Goal: Task Accomplishment & Management: Complete application form

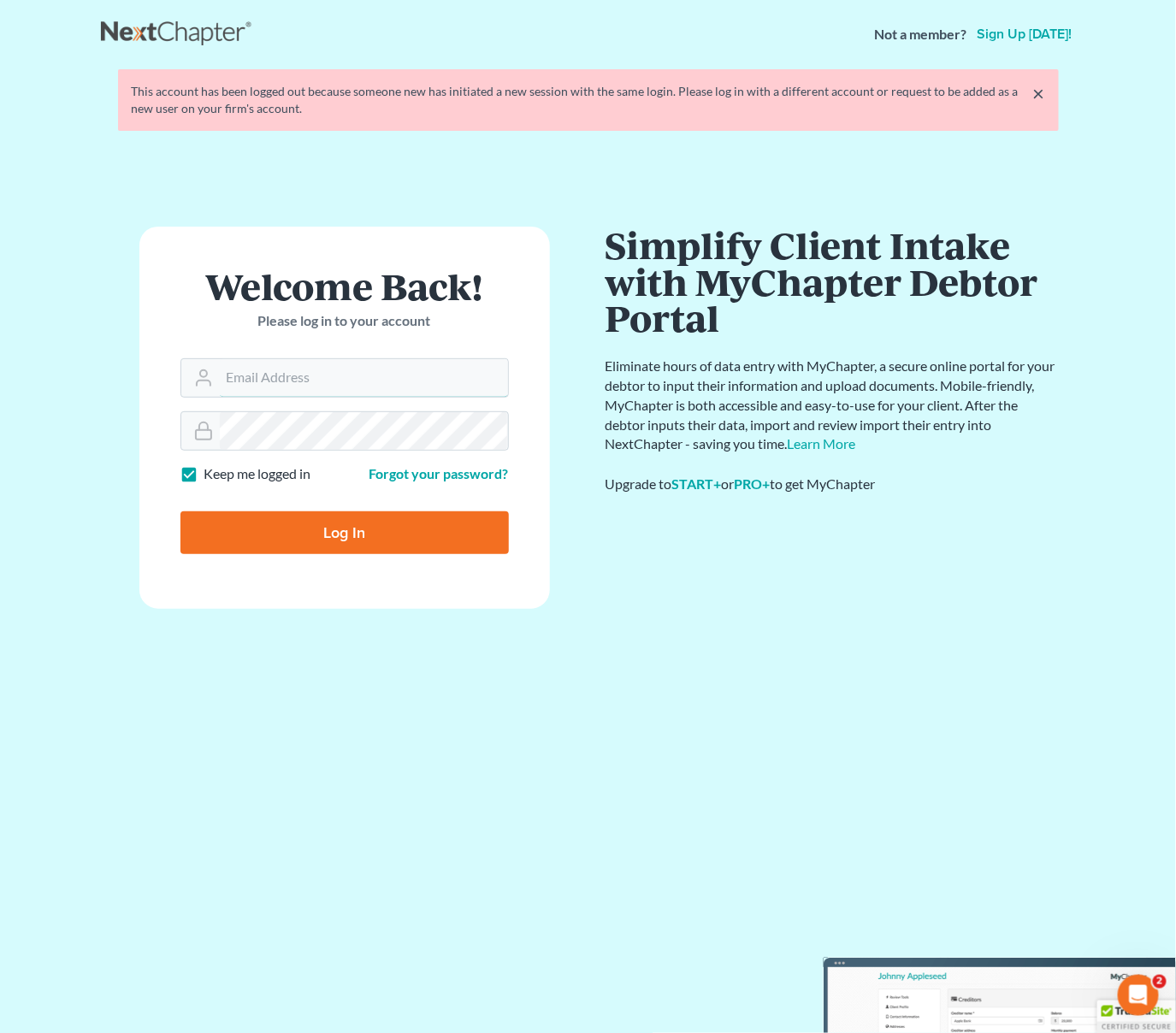
type input "[EMAIL_ADDRESS][DOMAIN_NAME]"
click at [443, 527] on input "Log In" at bounding box center [344, 533] width 328 height 43
type input "Thinking..."
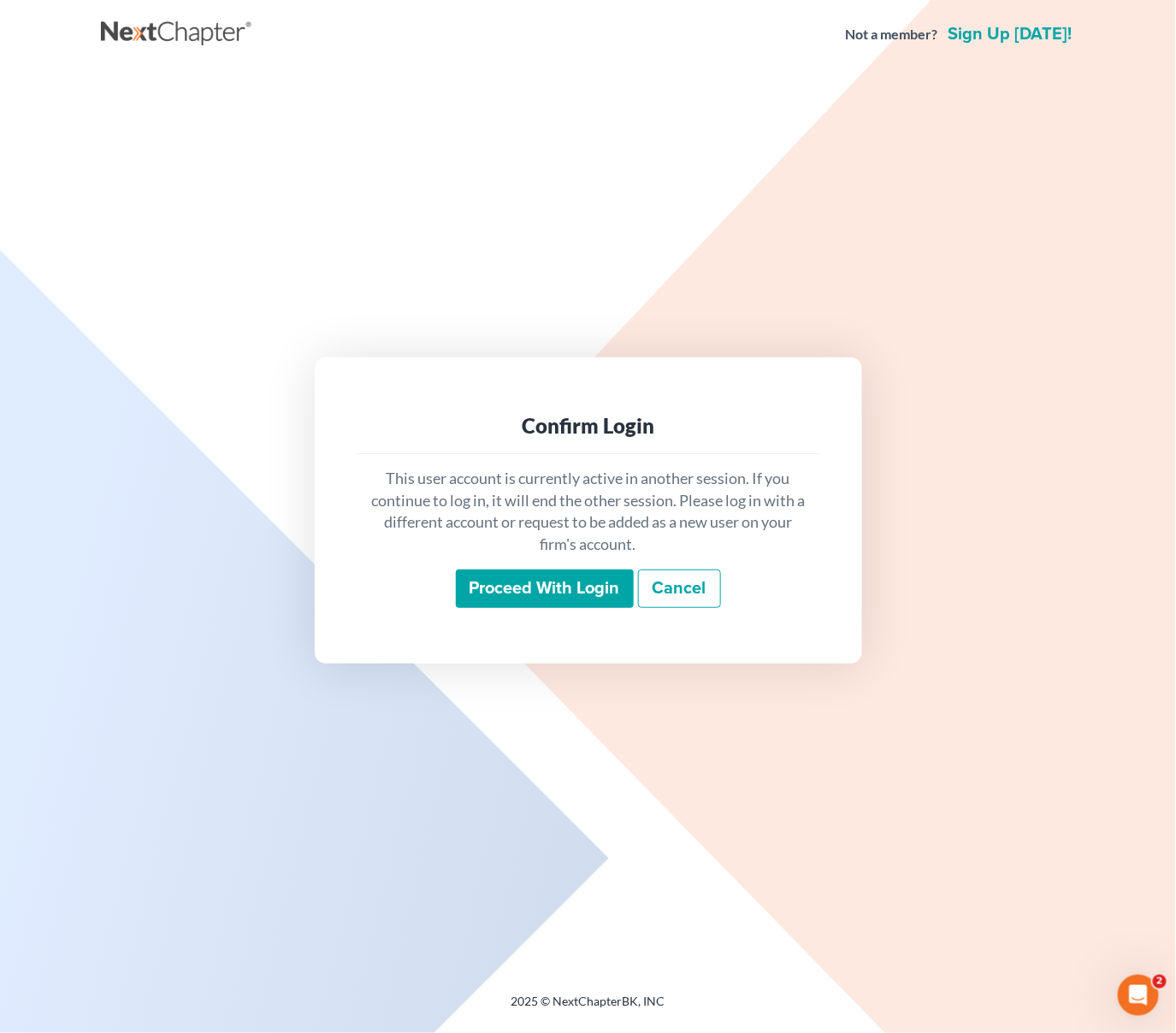
click at [568, 593] on input "Proceed with login" at bounding box center [545, 589] width 178 height 40
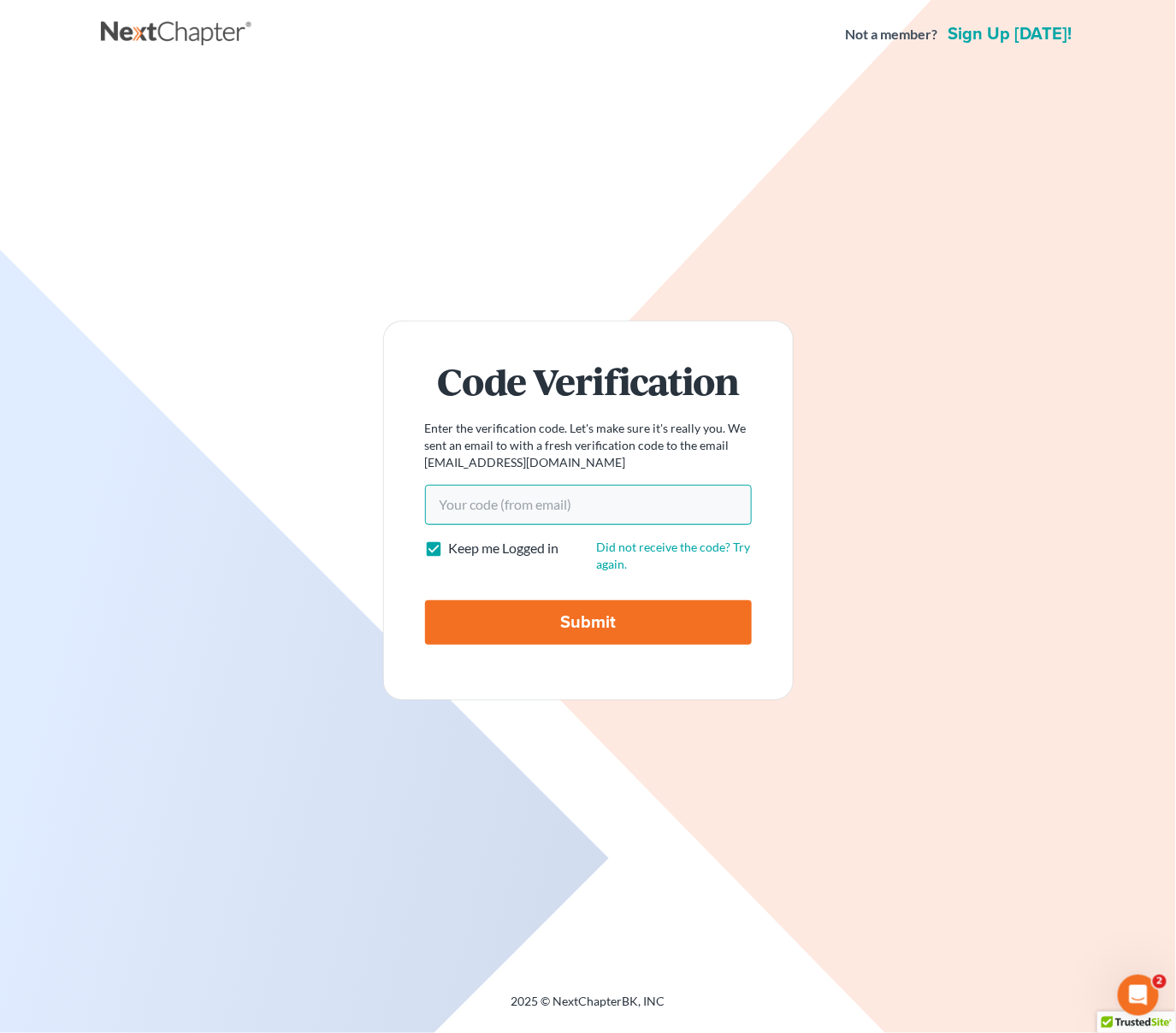
click at [606, 508] on input "Your code(from email)" at bounding box center [589, 505] width 327 height 40
paste input "b1e2de"
type input "b1e2de"
click at [425, 600] on input "Submit" at bounding box center [589, 622] width 327 height 44
type input "Thinking..."
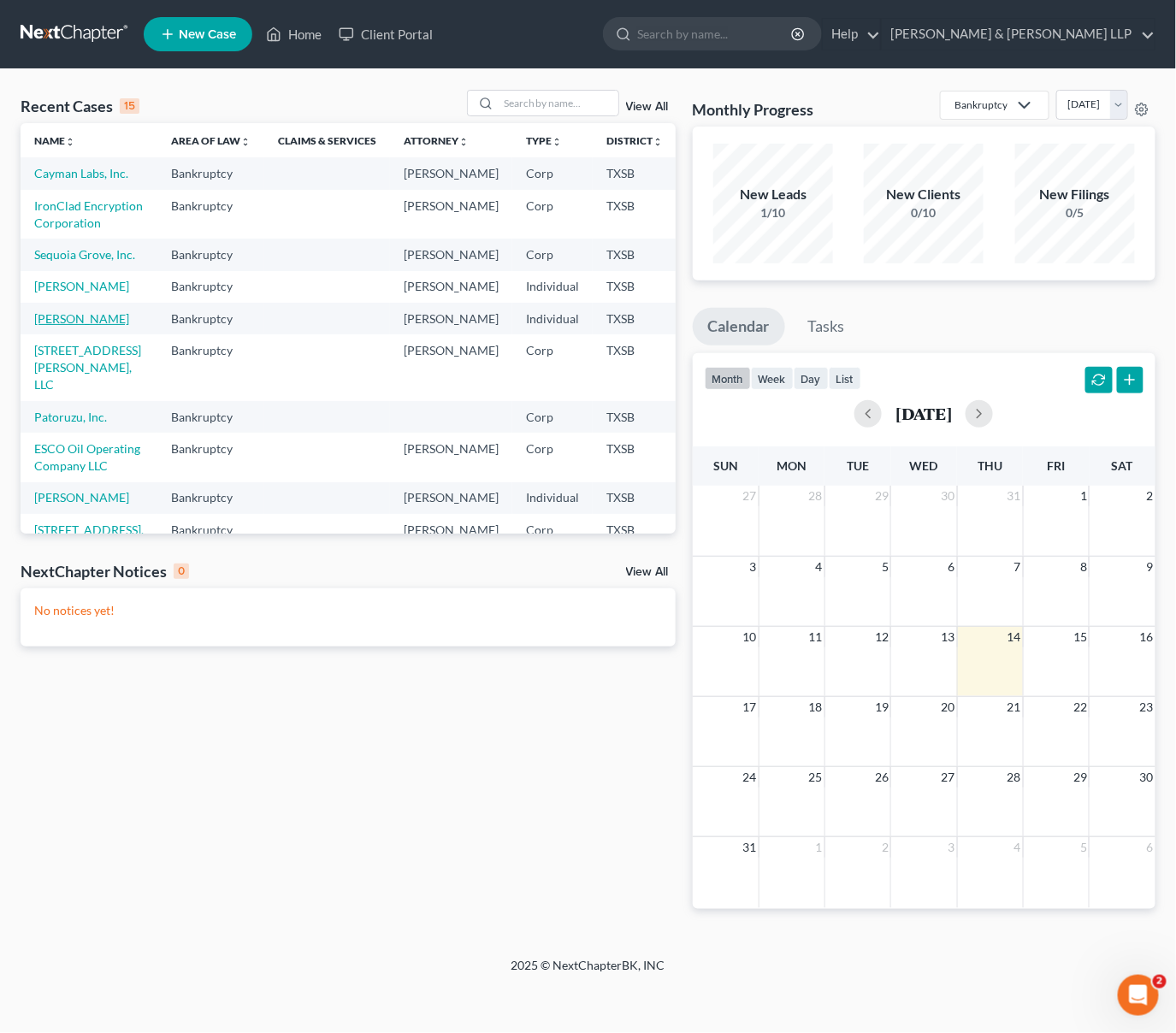
click at [64, 326] on link "[PERSON_NAME]" at bounding box center [81, 319] width 95 height 15
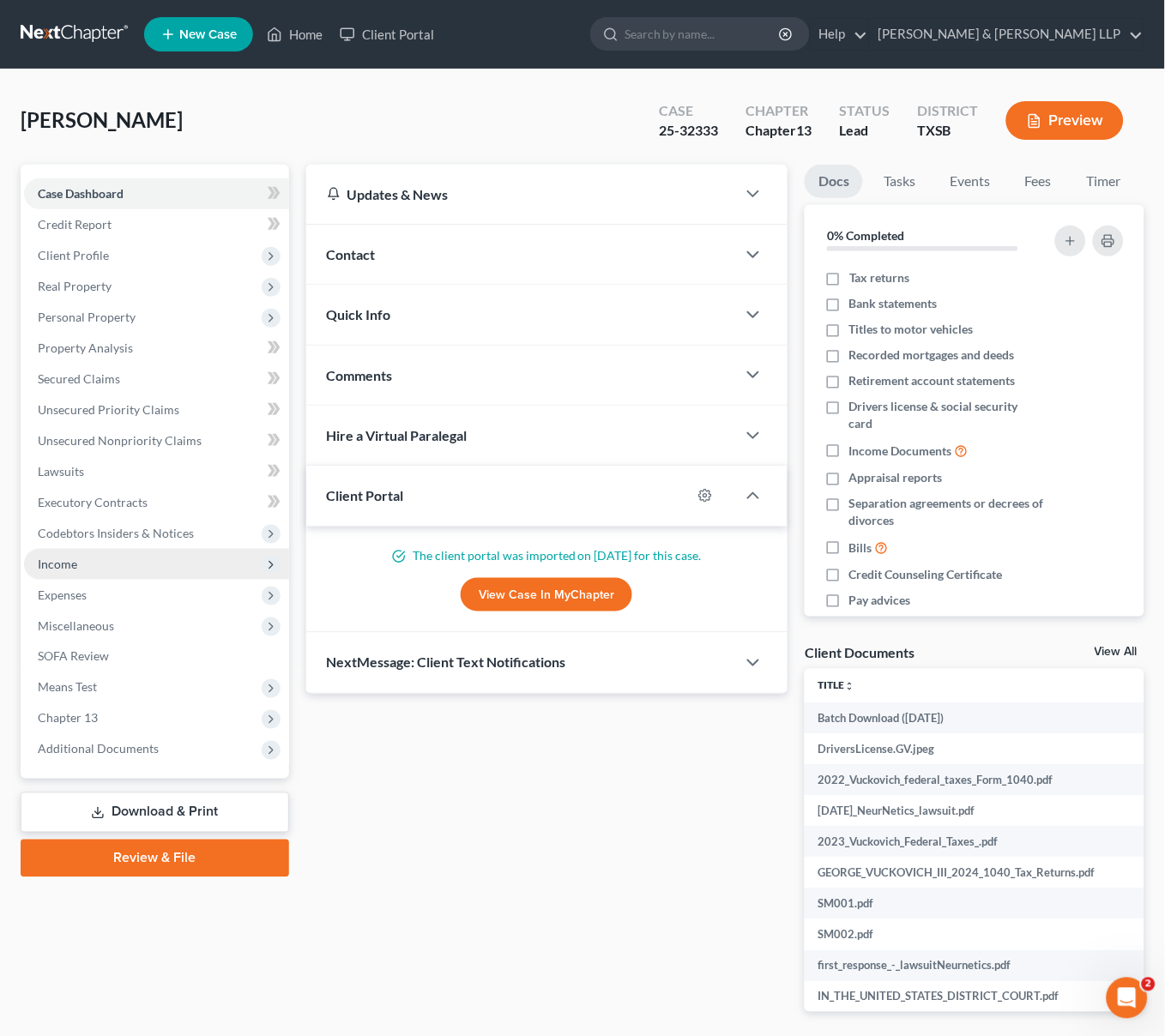
click at [86, 565] on span "Income" at bounding box center [157, 565] width 265 height 31
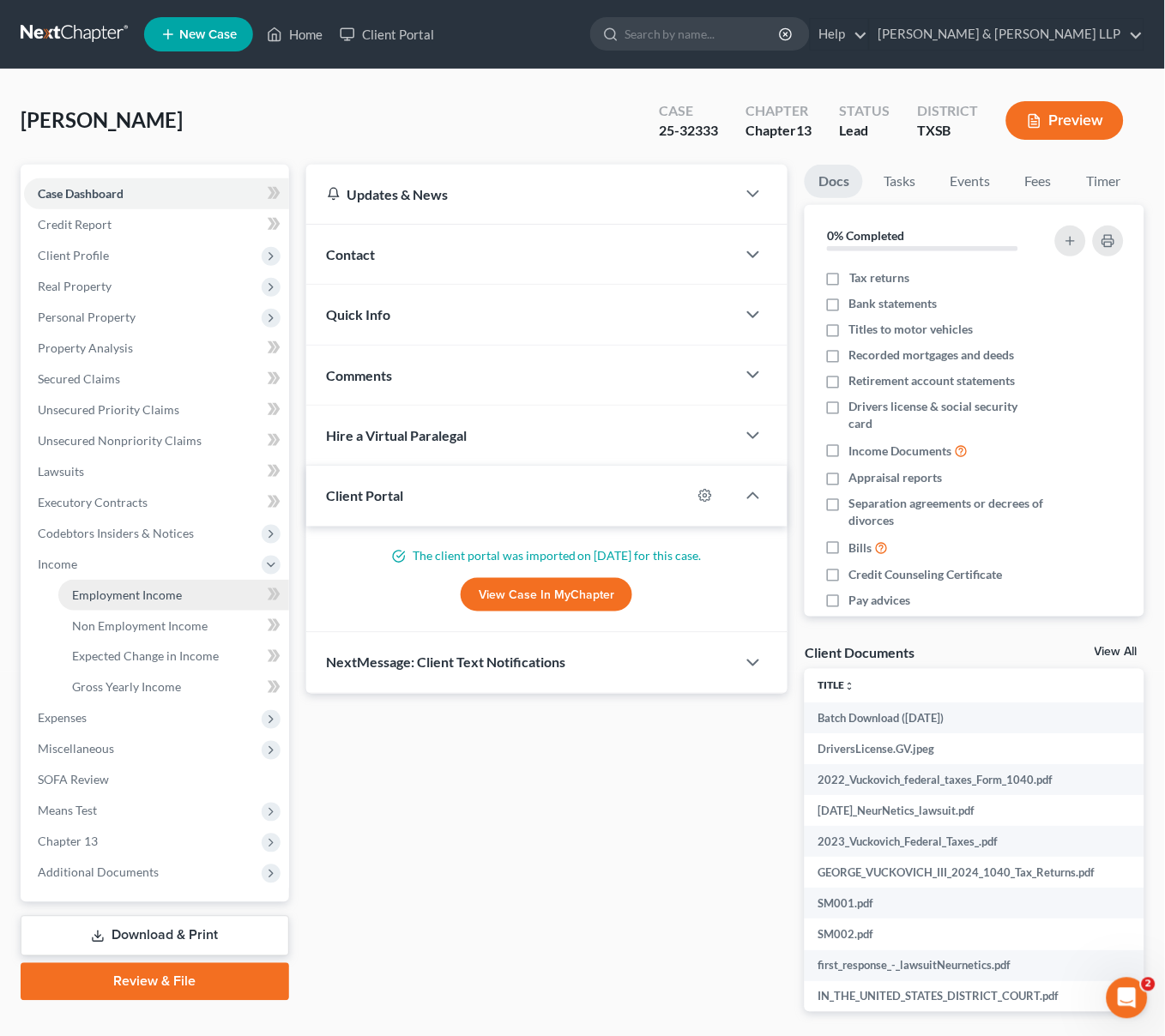
click at [151, 588] on span "Employment Income" at bounding box center [126, 595] width 110 height 15
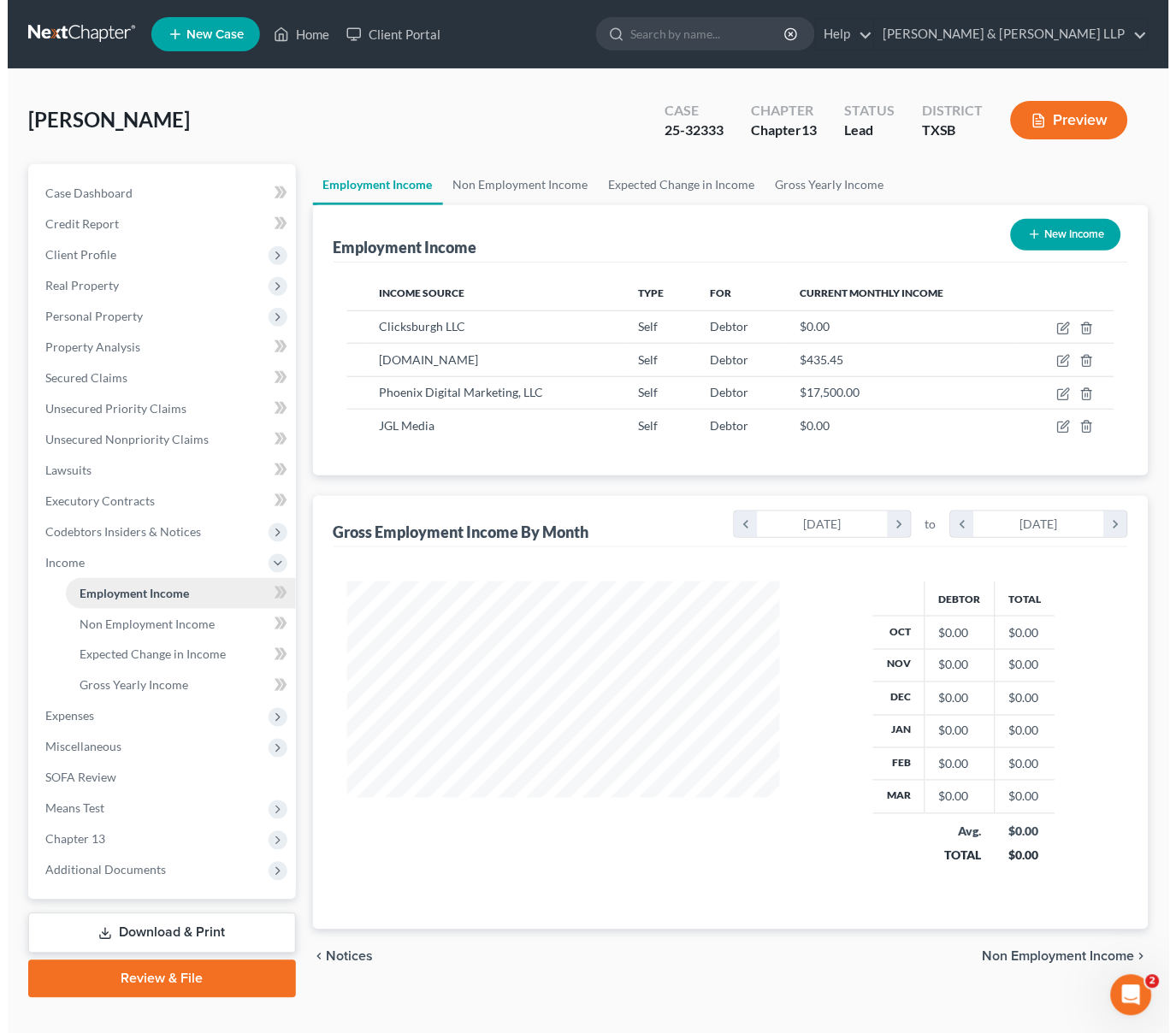
scroll to position [306, 467]
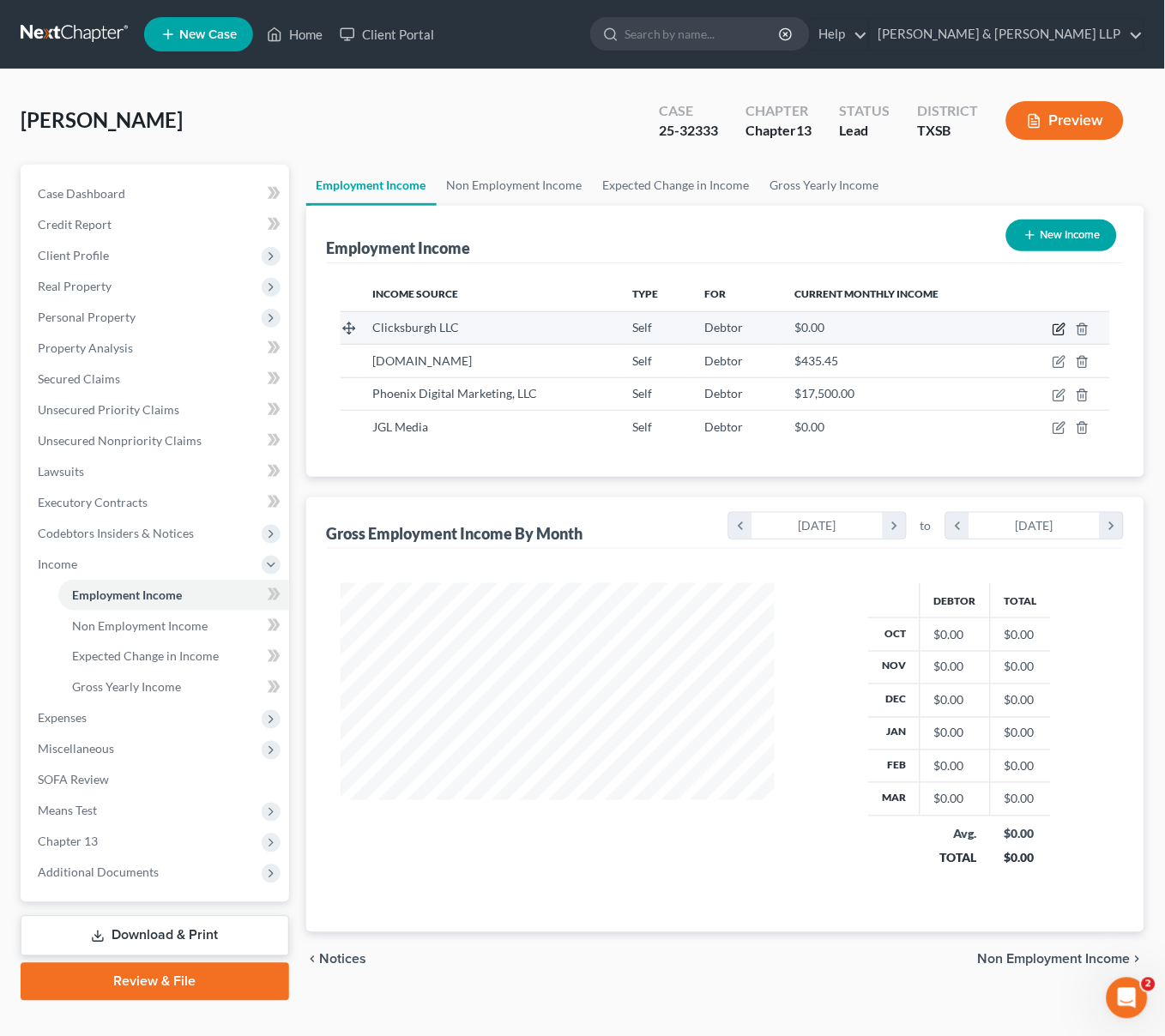
click at [1059, 328] on icon "button" at bounding box center [1059, 329] width 14 height 14
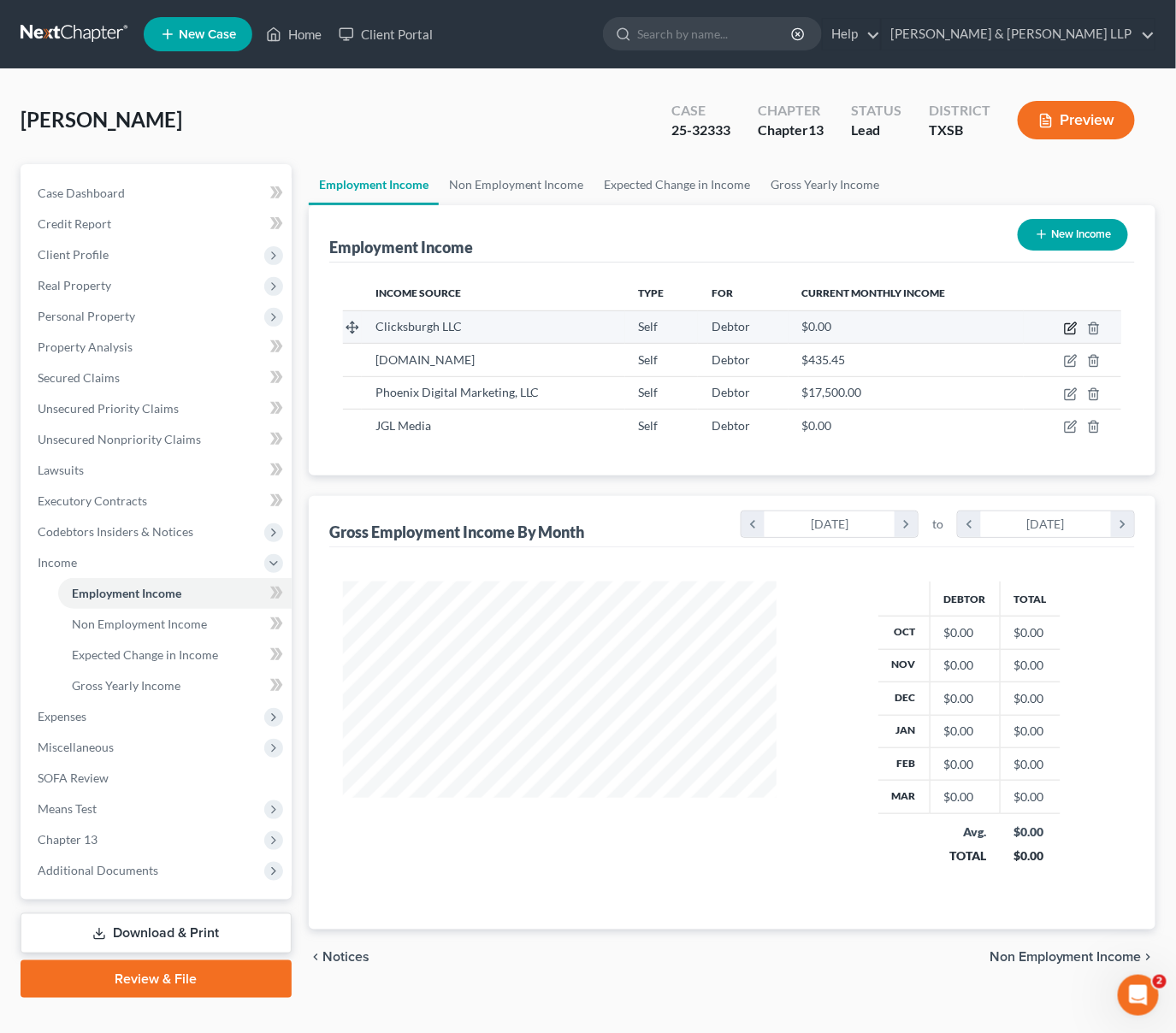
select select "1"
select select "4"
select select "0"
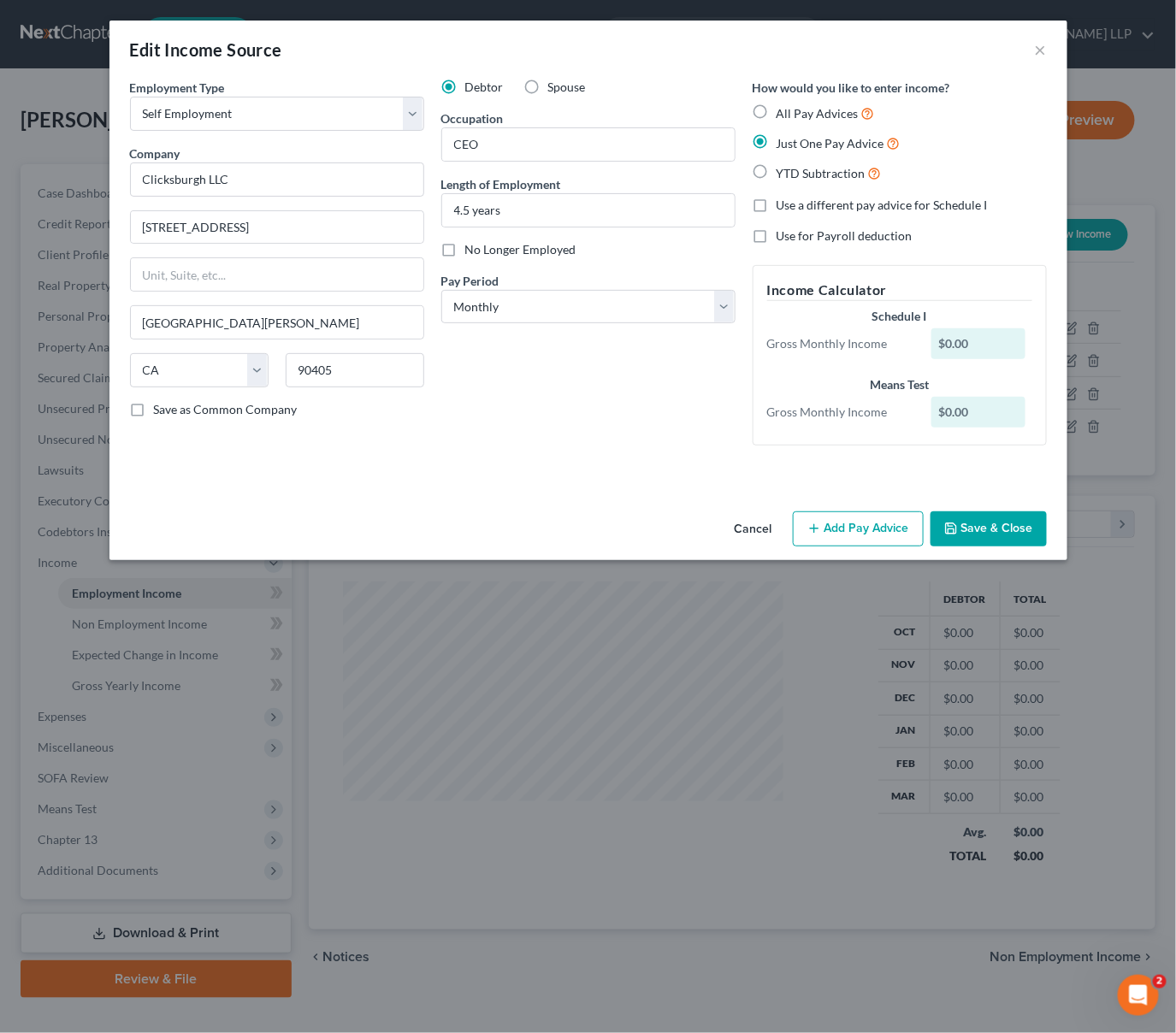
click at [751, 529] on button "Cancel" at bounding box center [753, 529] width 65 height 34
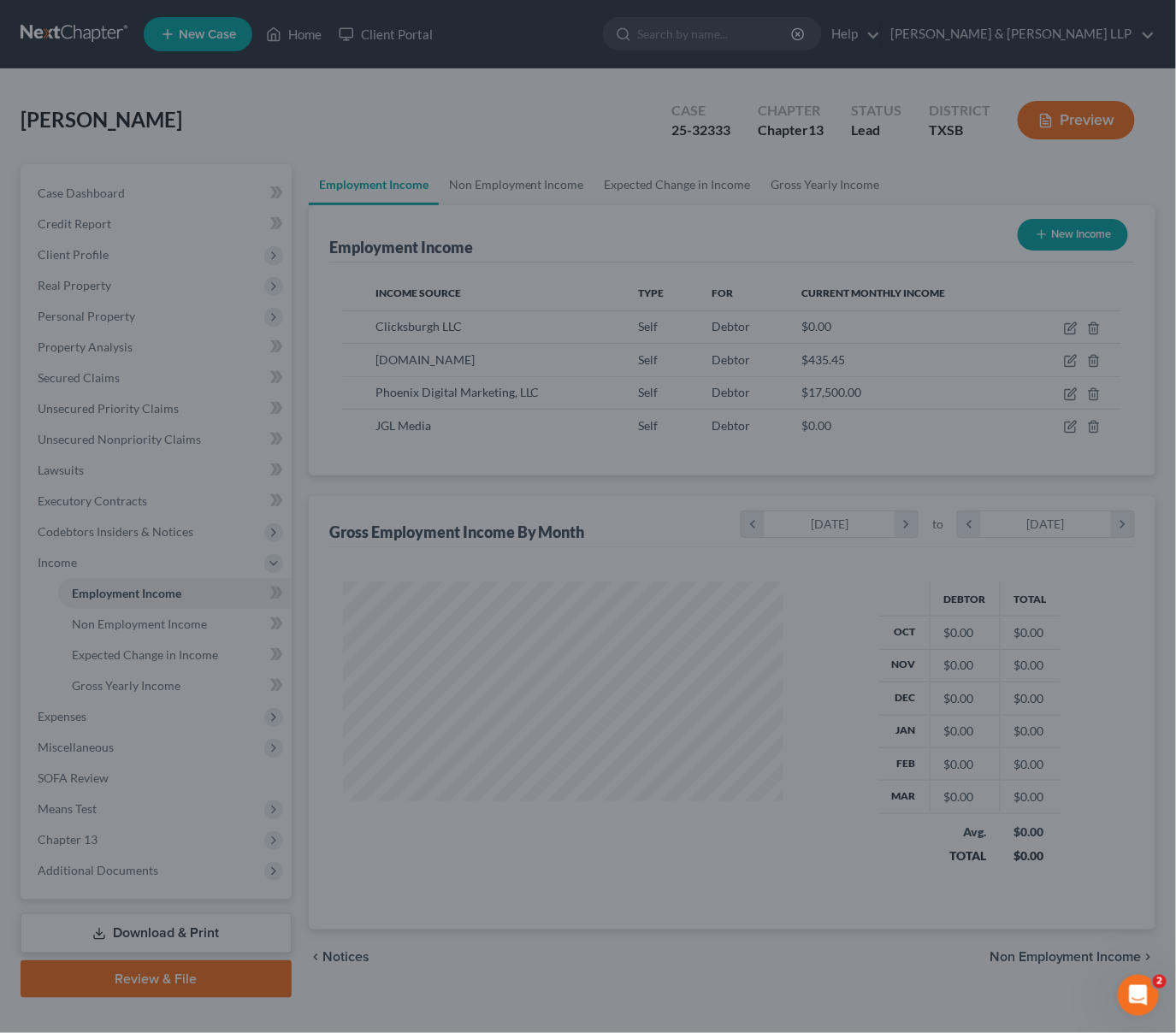
scroll to position [855051, 854620]
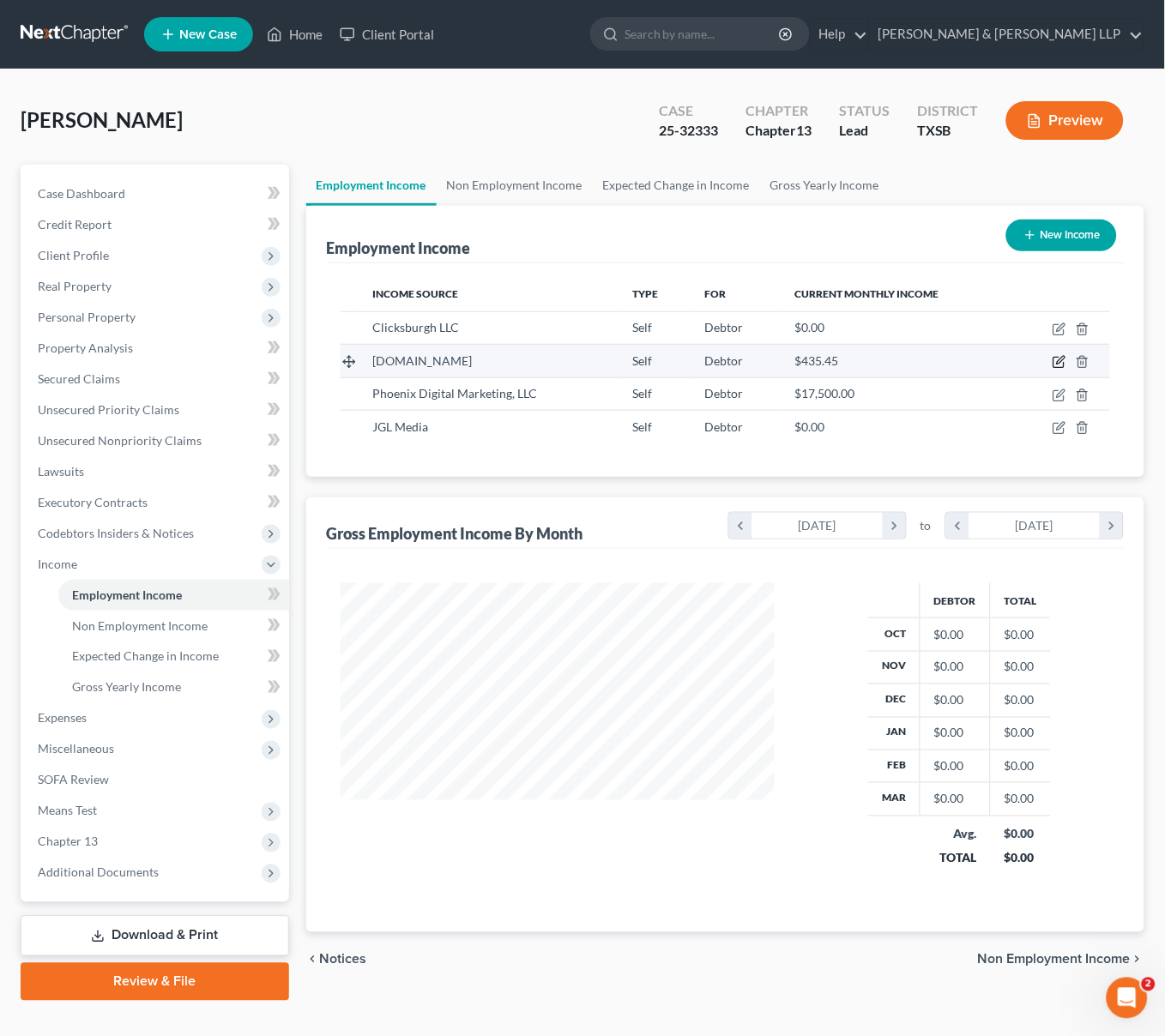
click at [1060, 356] on icon "button" at bounding box center [1059, 361] width 14 height 14
select select "1"
select select "0"
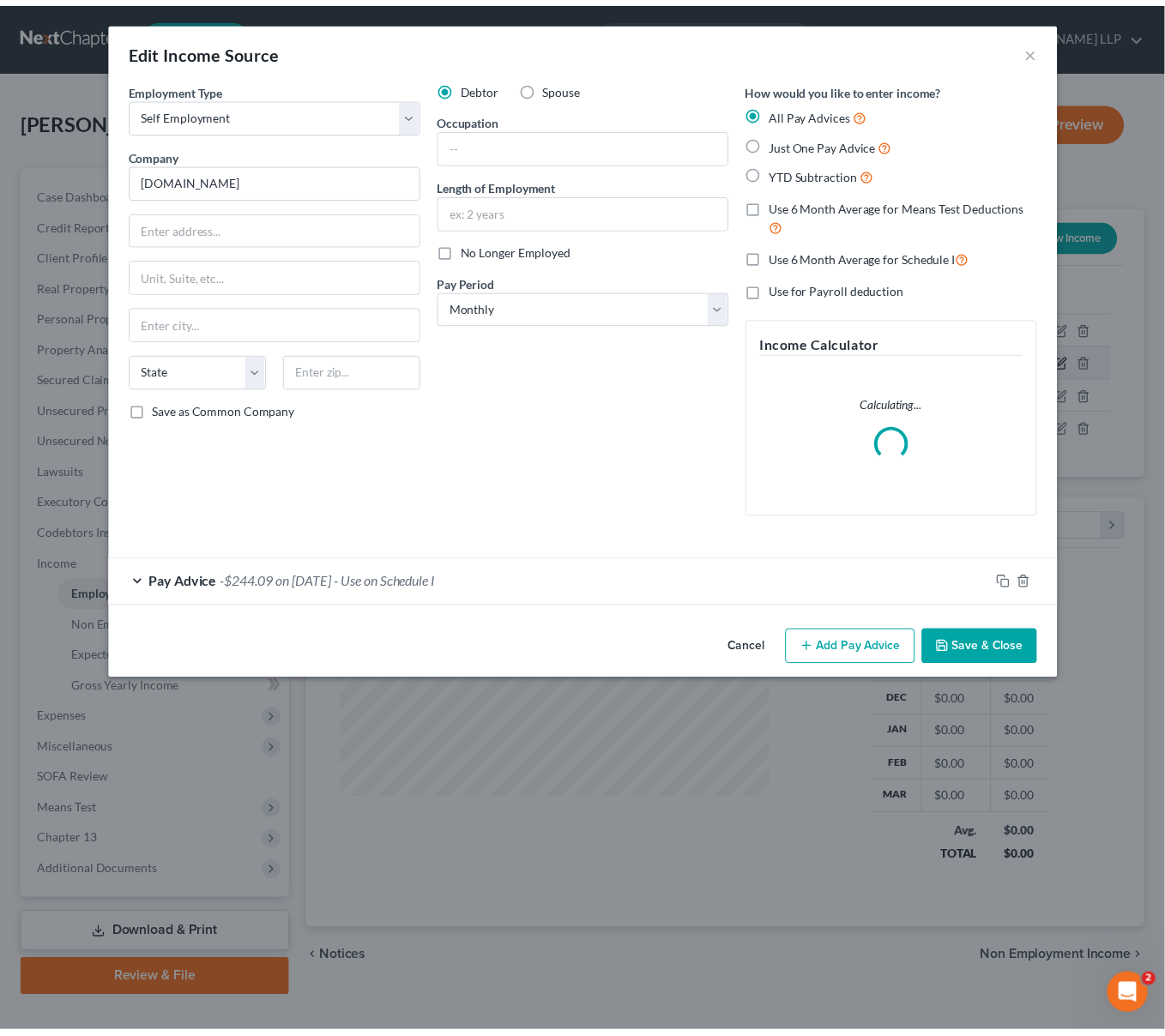
scroll to position [307, 476]
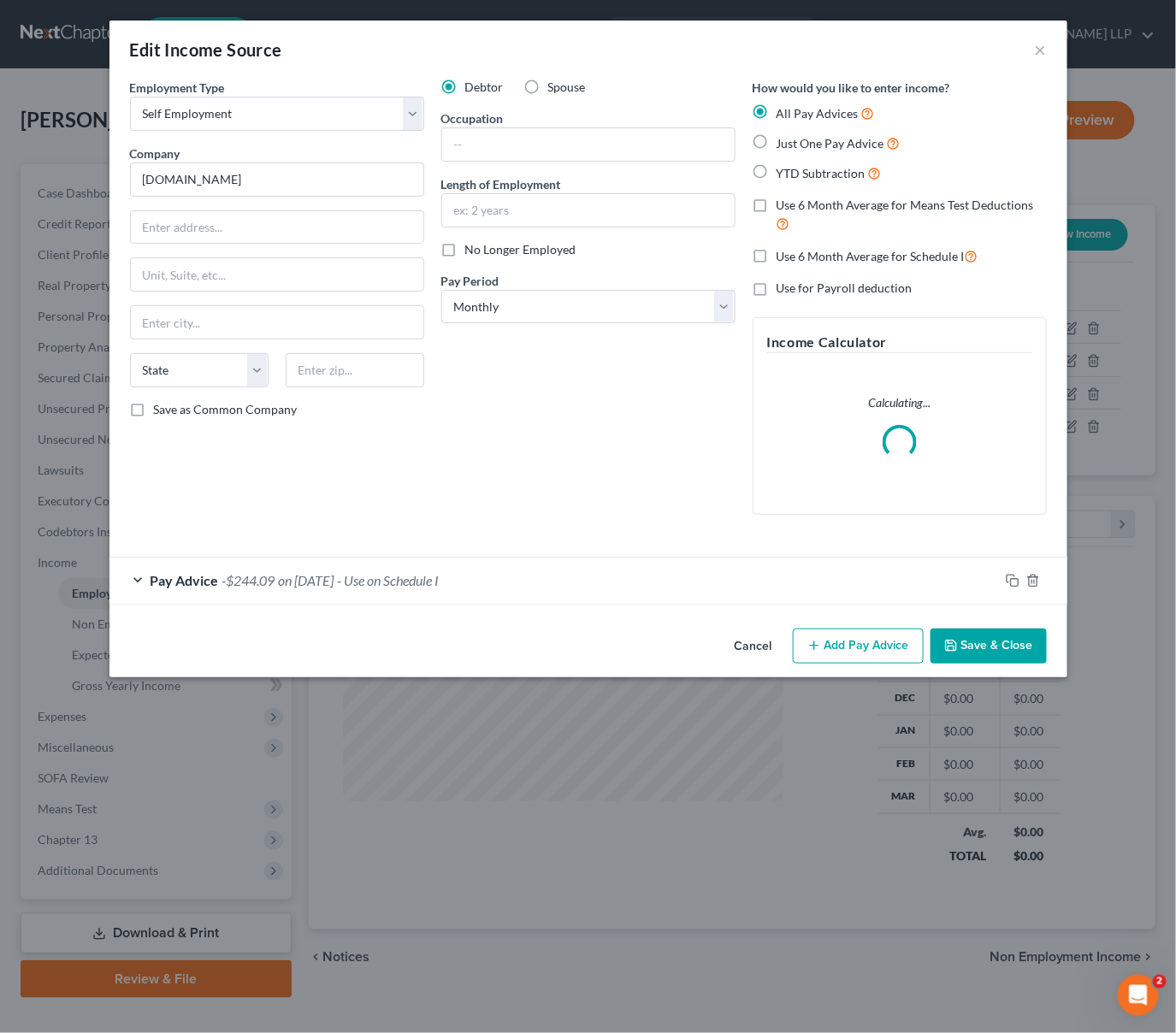
click at [761, 649] on button "Cancel" at bounding box center [753, 647] width 65 height 34
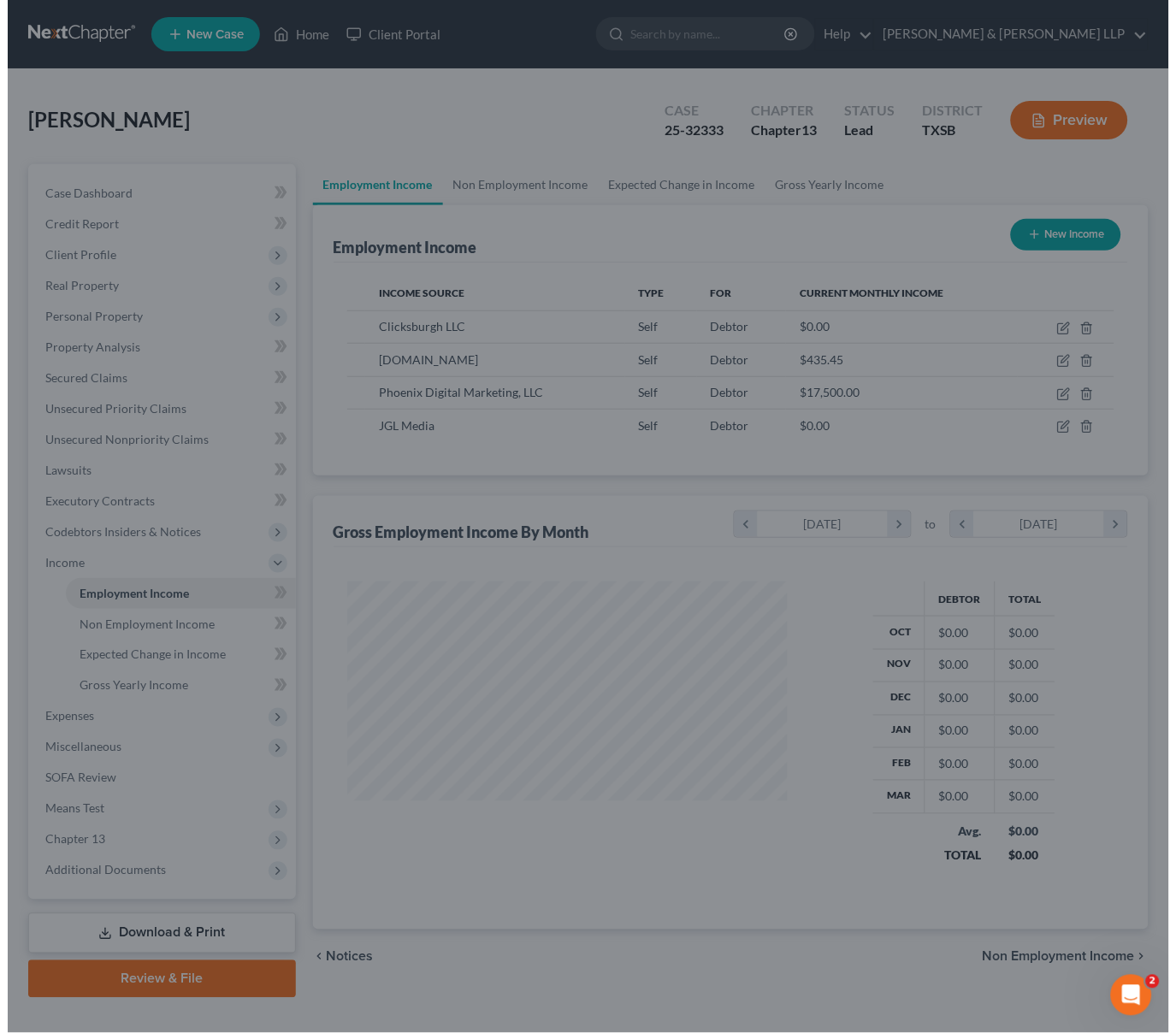
scroll to position [855051, 854620]
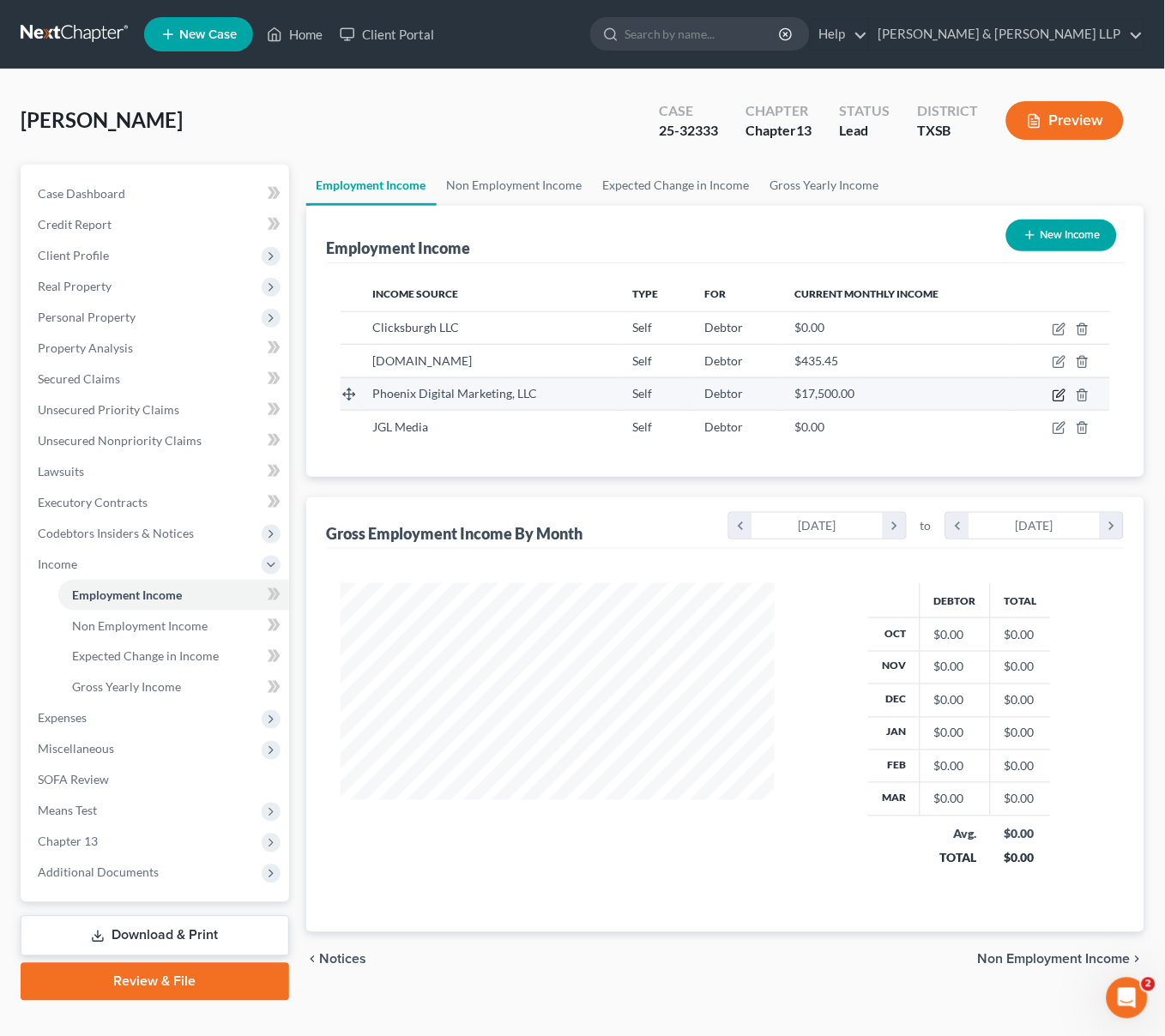
click at [1062, 395] on icon "button" at bounding box center [1059, 395] width 14 height 14
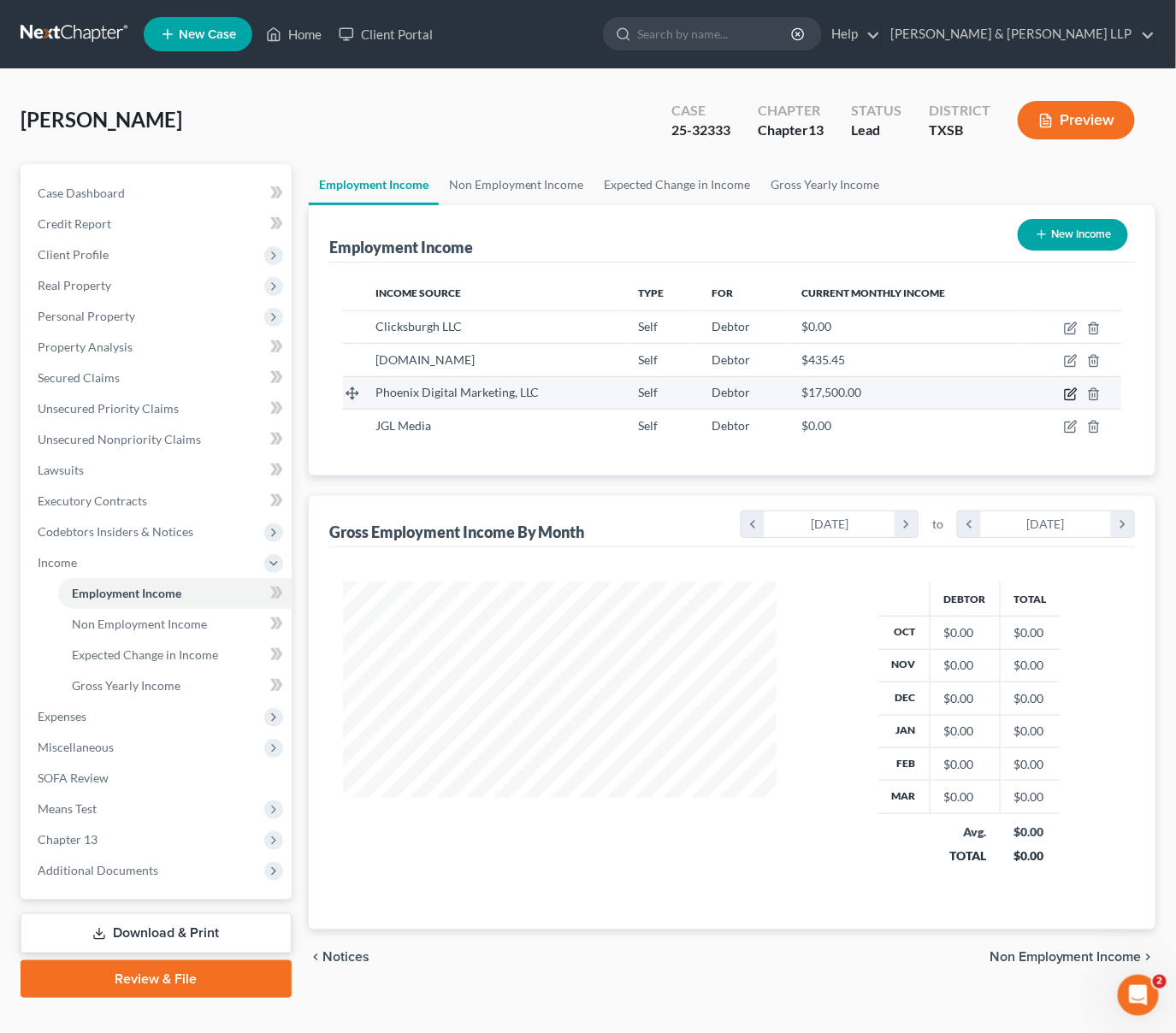
select select "1"
select select "0"
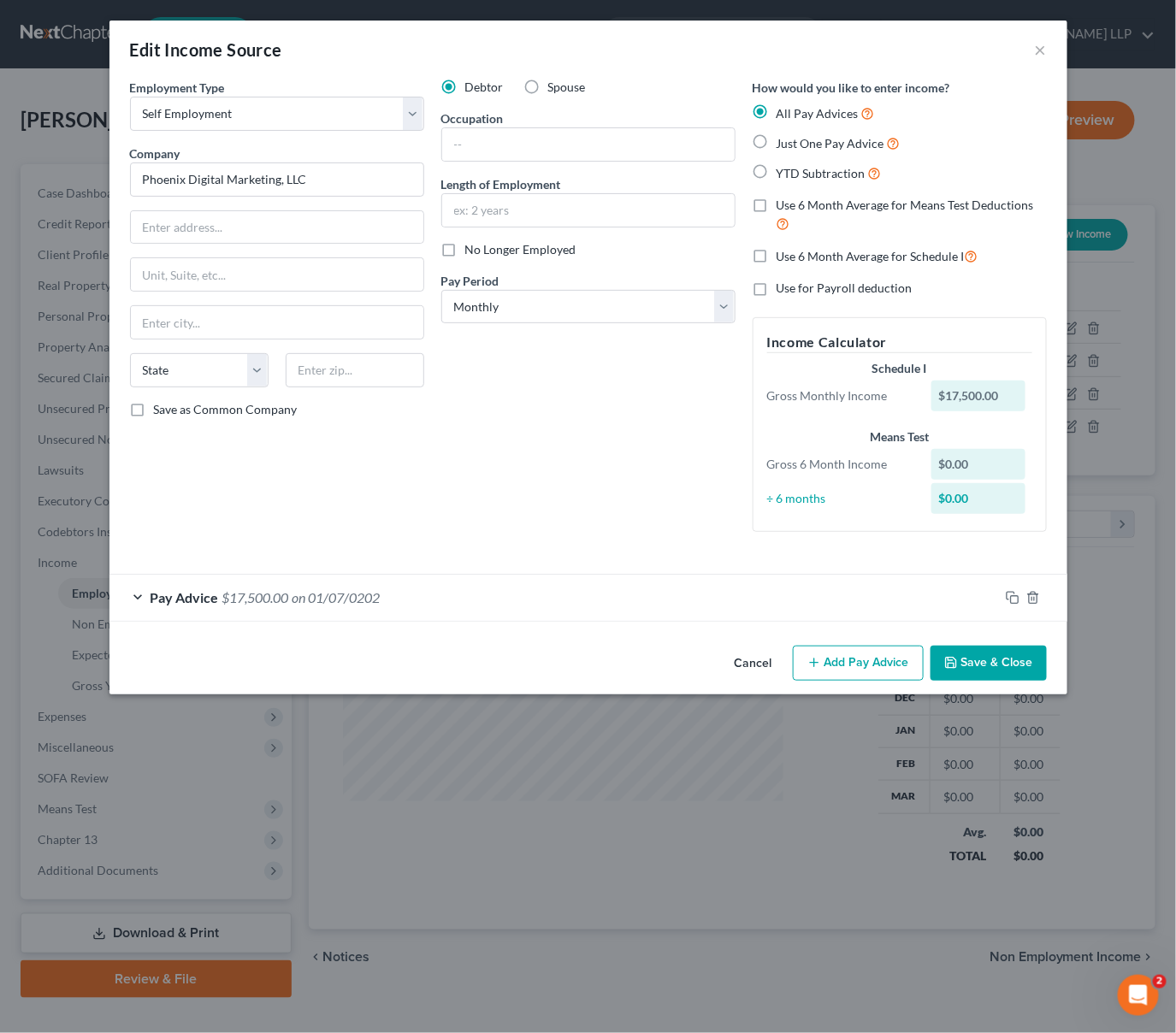
click at [1008, 584] on div "Pay Advice $17,500.00 on 01/07/0202" at bounding box center [588, 597] width 957 height 47
click at [1009, 601] on icon "button" at bounding box center [1012, 597] width 14 height 14
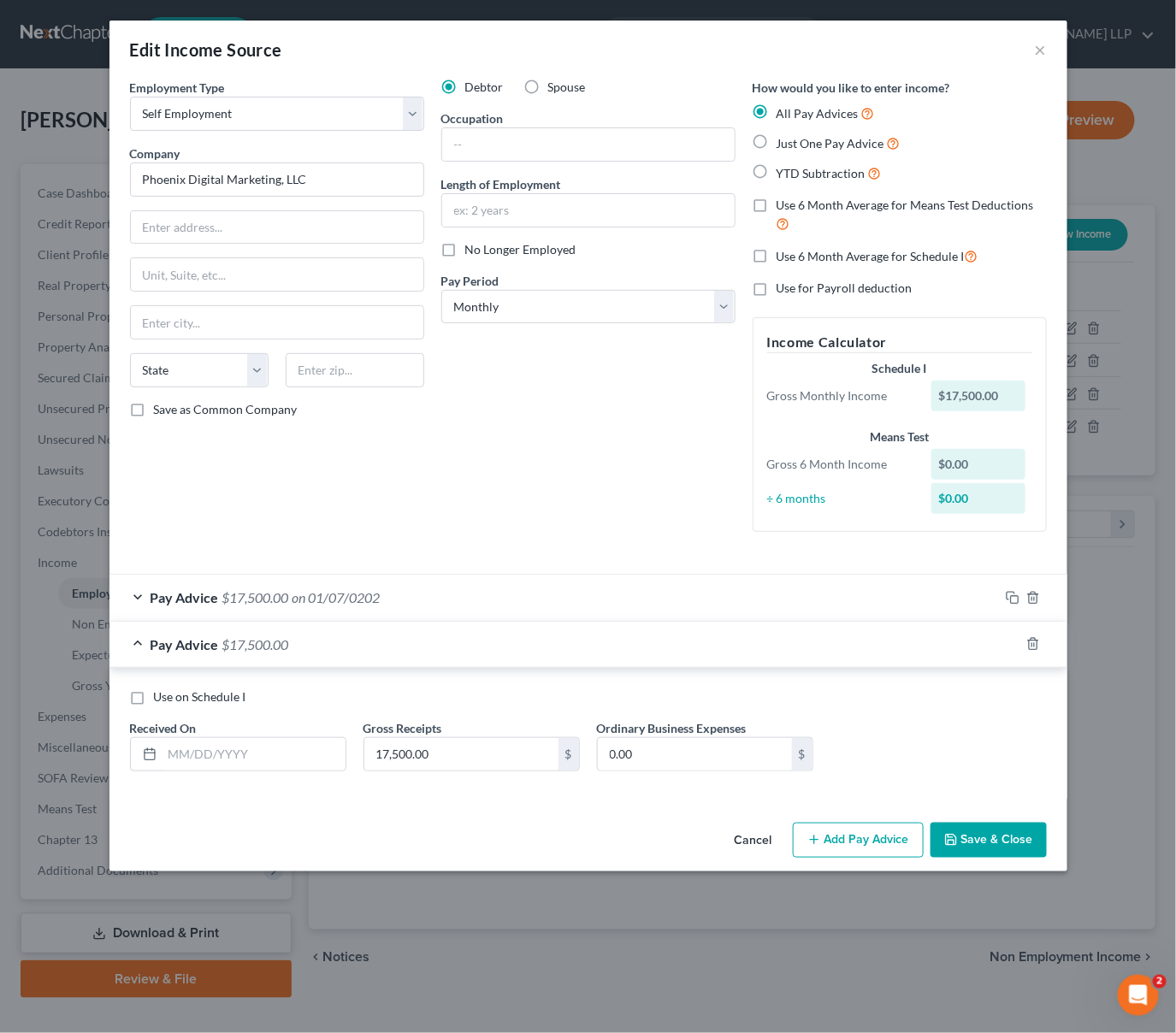
click at [743, 842] on button "Cancel" at bounding box center [753, 841] width 65 height 34
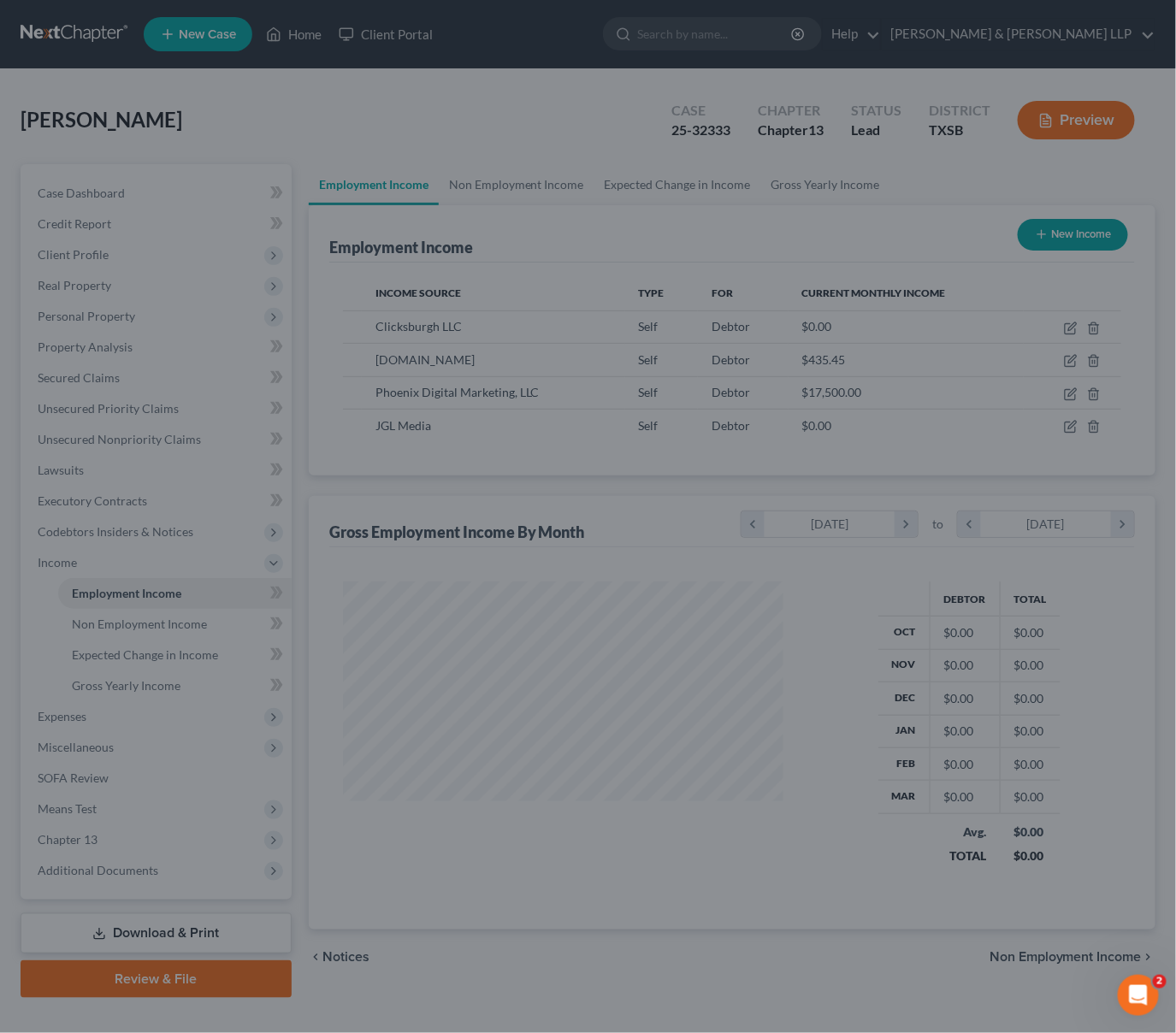
scroll to position [855051, 854620]
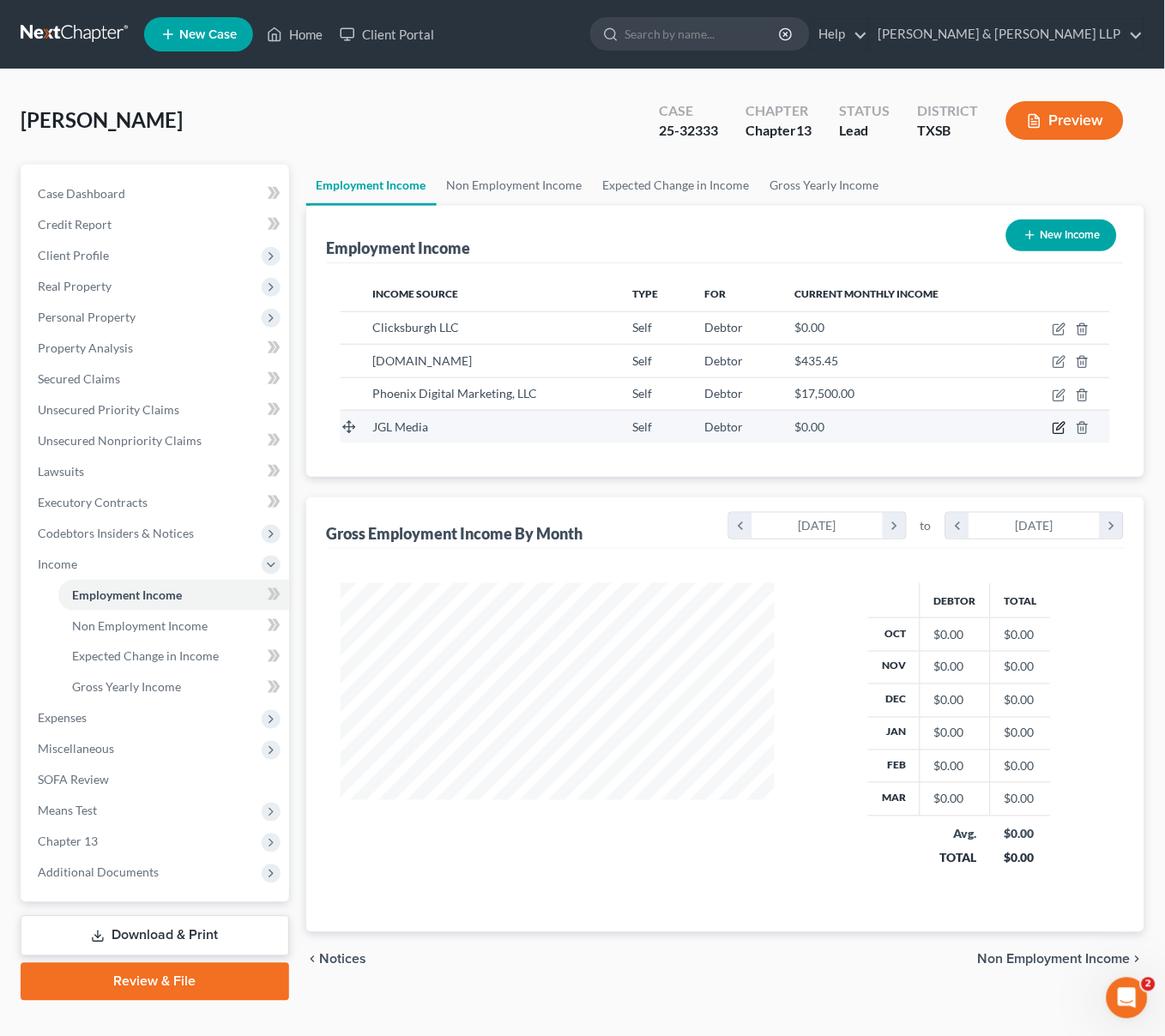
click at [1053, 426] on icon "button" at bounding box center [1059, 428] width 14 height 14
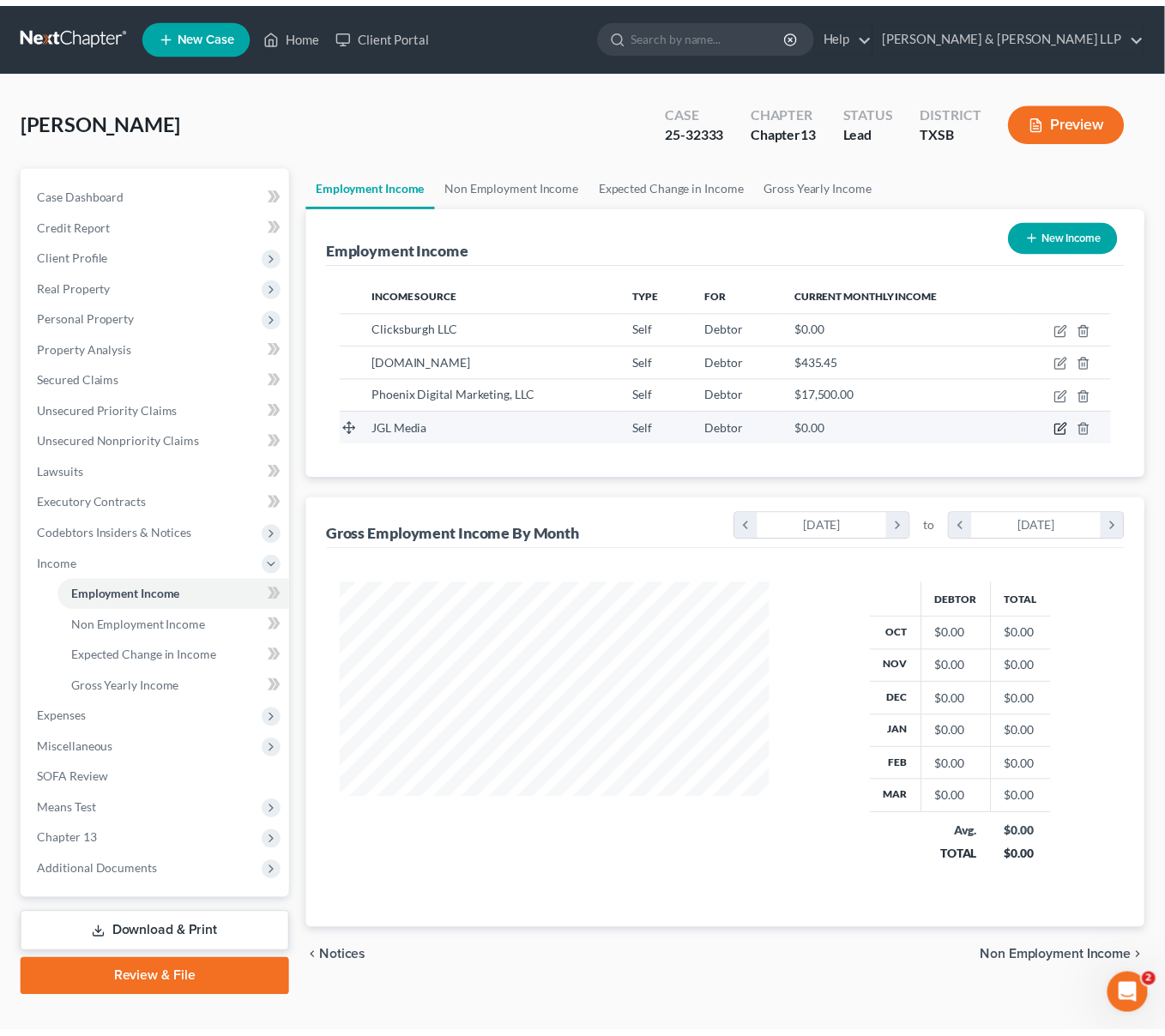
scroll to position [307, 476]
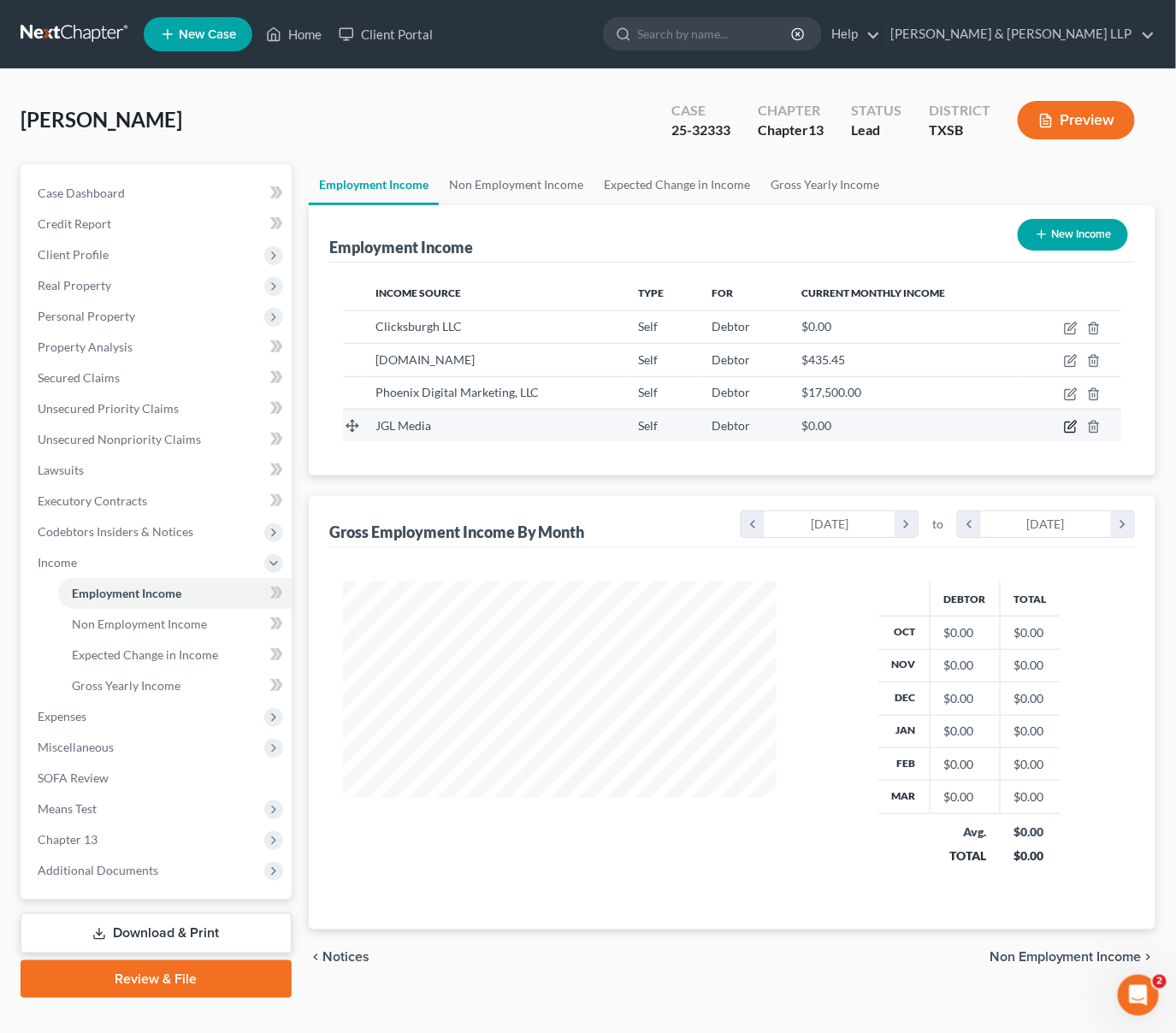
select select "1"
select select "0"
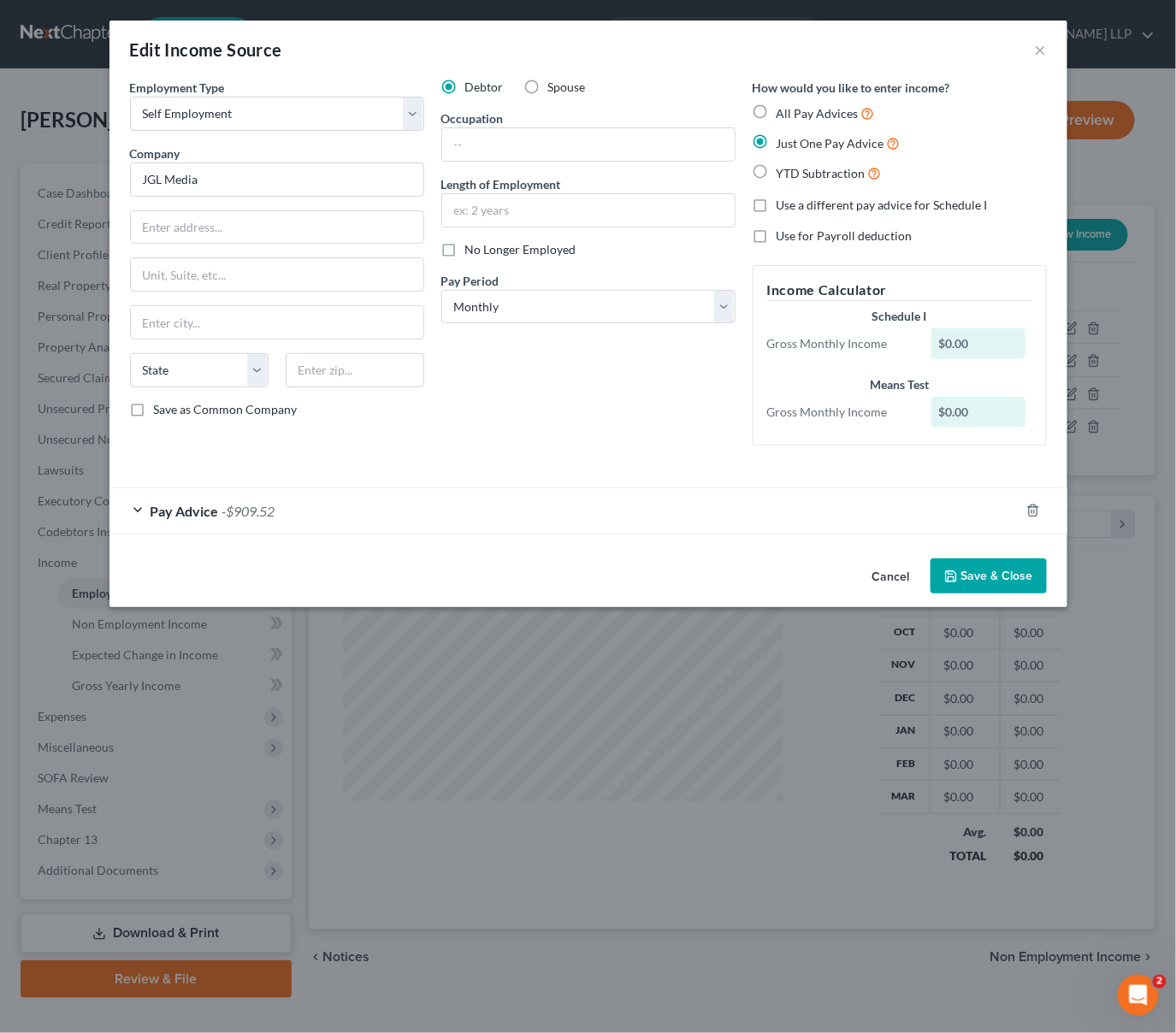
click at [140, 513] on div "Pay Advice -$909.52" at bounding box center [564, 510] width 910 height 45
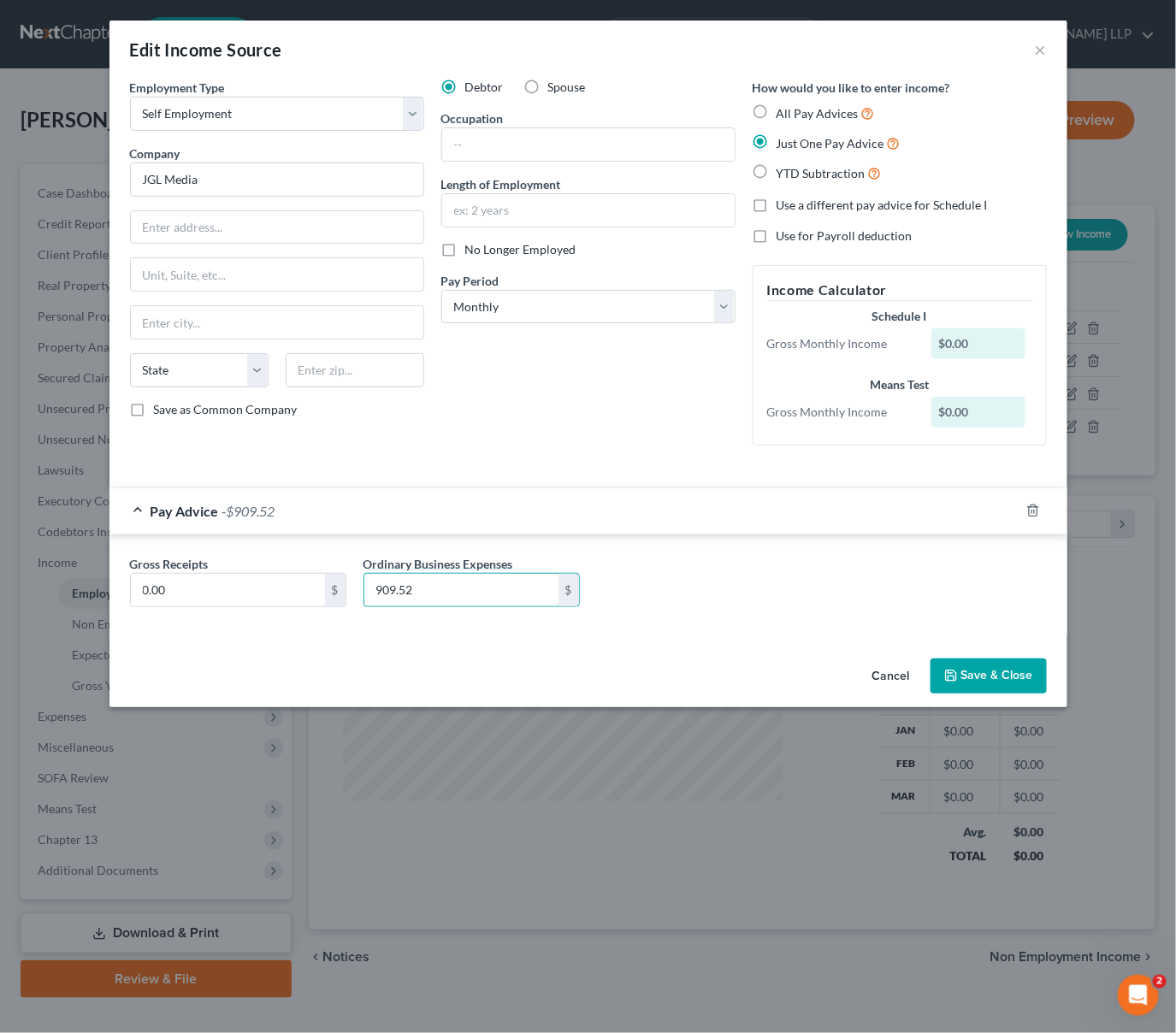
drag, startPoint x: 443, startPoint y: 591, endPoint x: 636, endPoint y: 573, distance: 193.8
click at [479, 582] on input "909.52" at bounding box center [460, 590] width 194 height 32
click at [1035, 507] on icon "button" at bounding box center [1033, 511] width 7 height 11
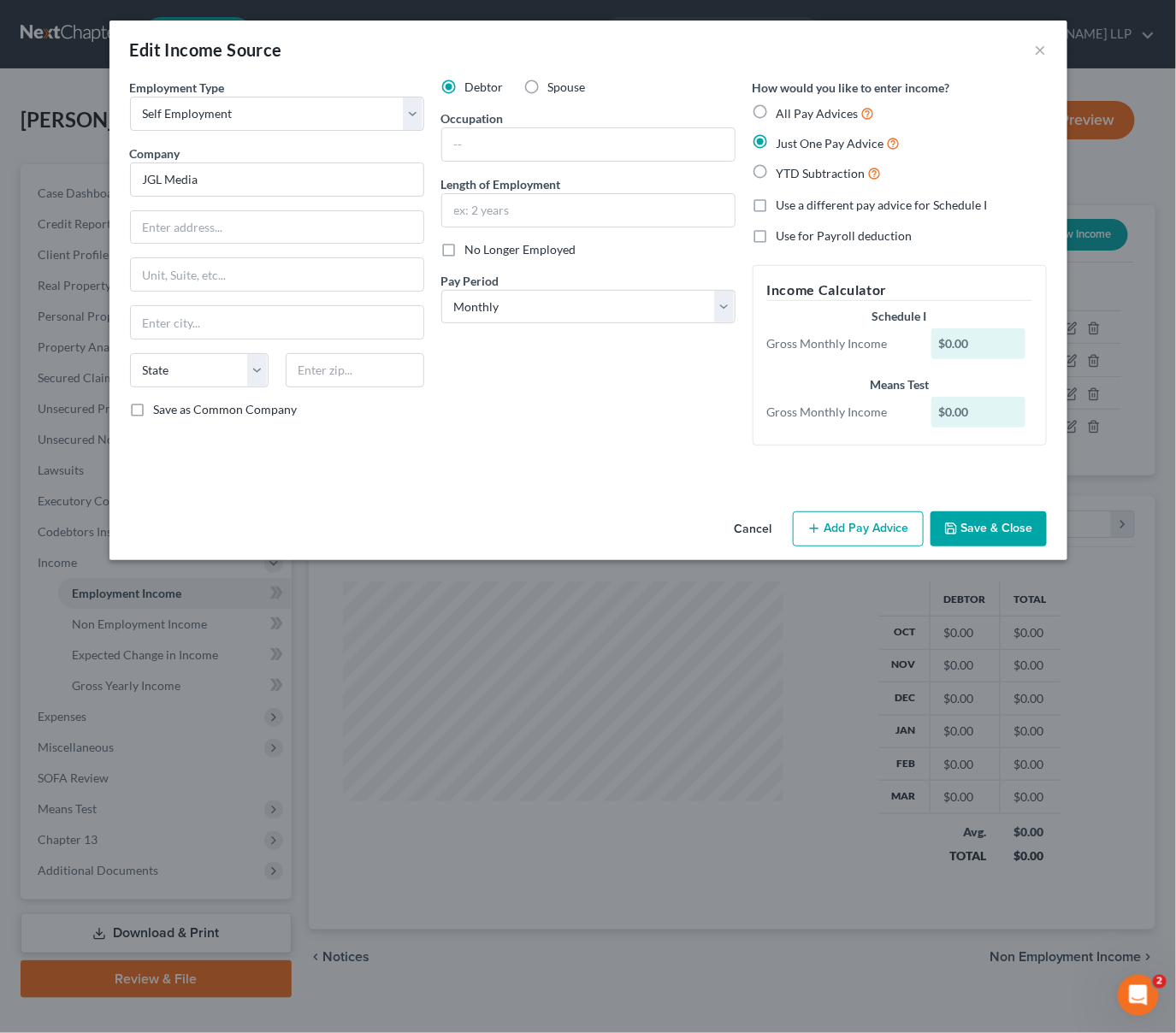
click at [1015, 533] on button "Save & Close" at bounding box center [989, 529] width 117 height 36
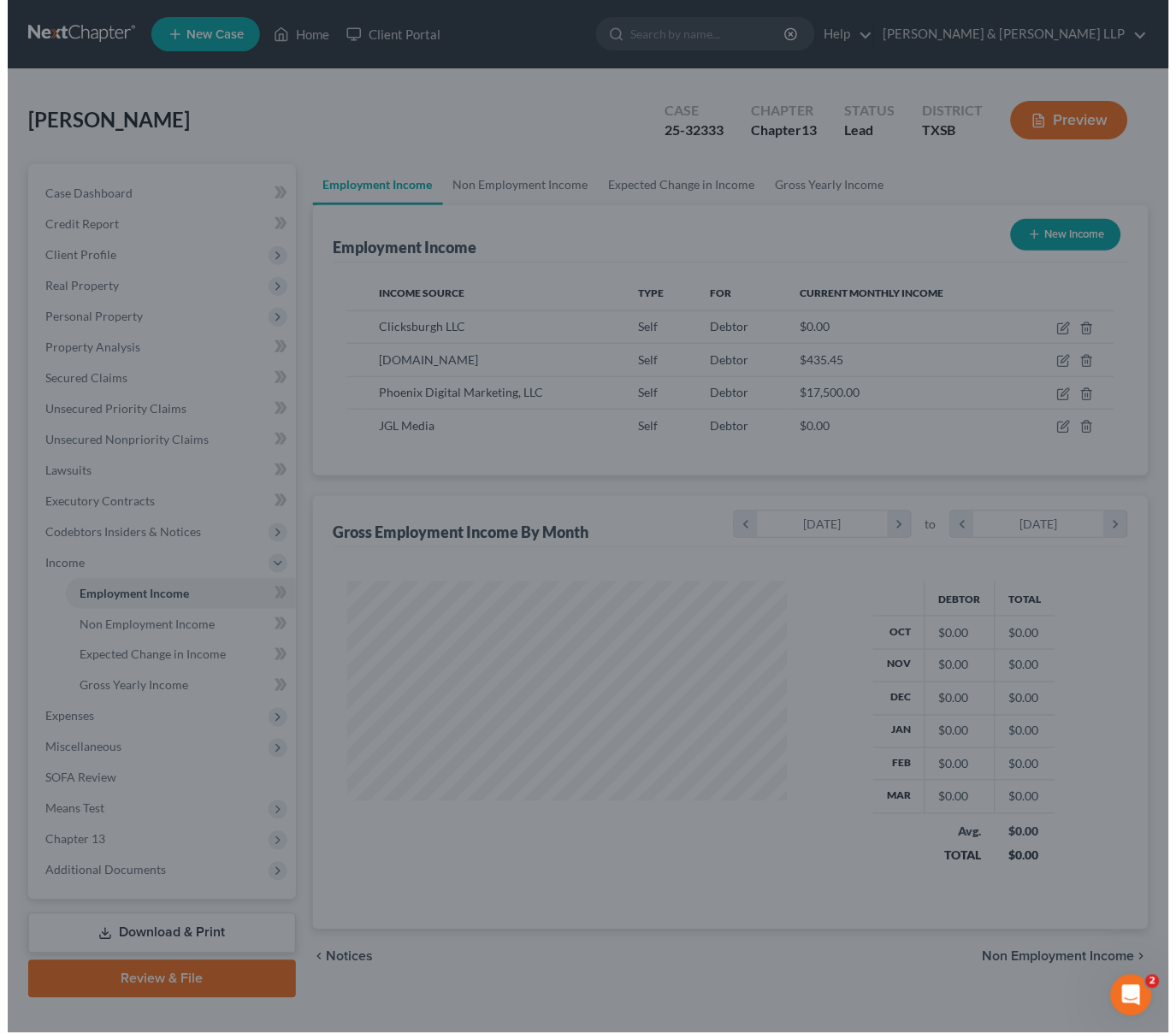
scroll to position [855051, 854620]
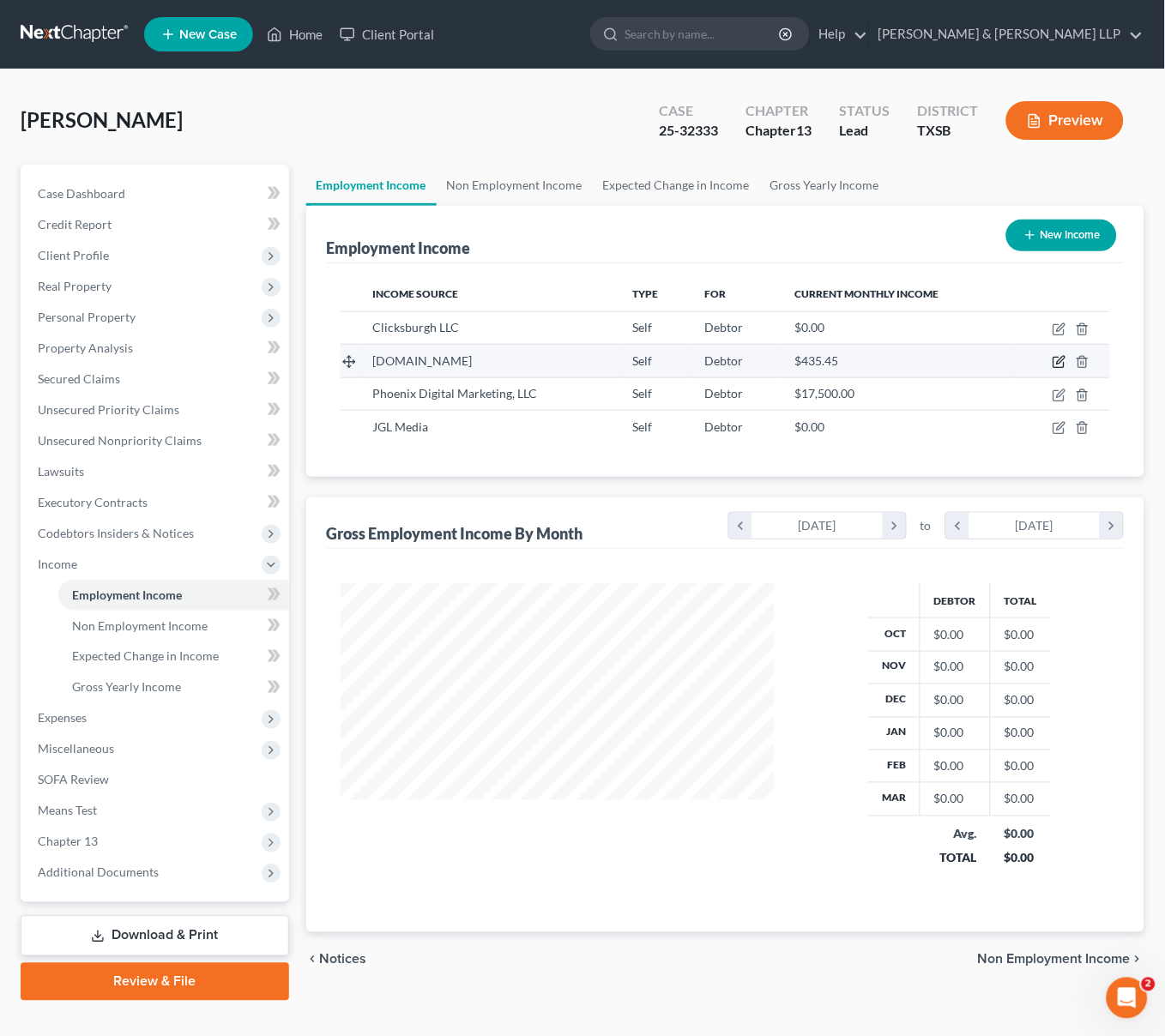
click at [1058, 355] on icon "button" at bounding box center [1059, 361] width 14 height 14
select select "1"
select select "0"
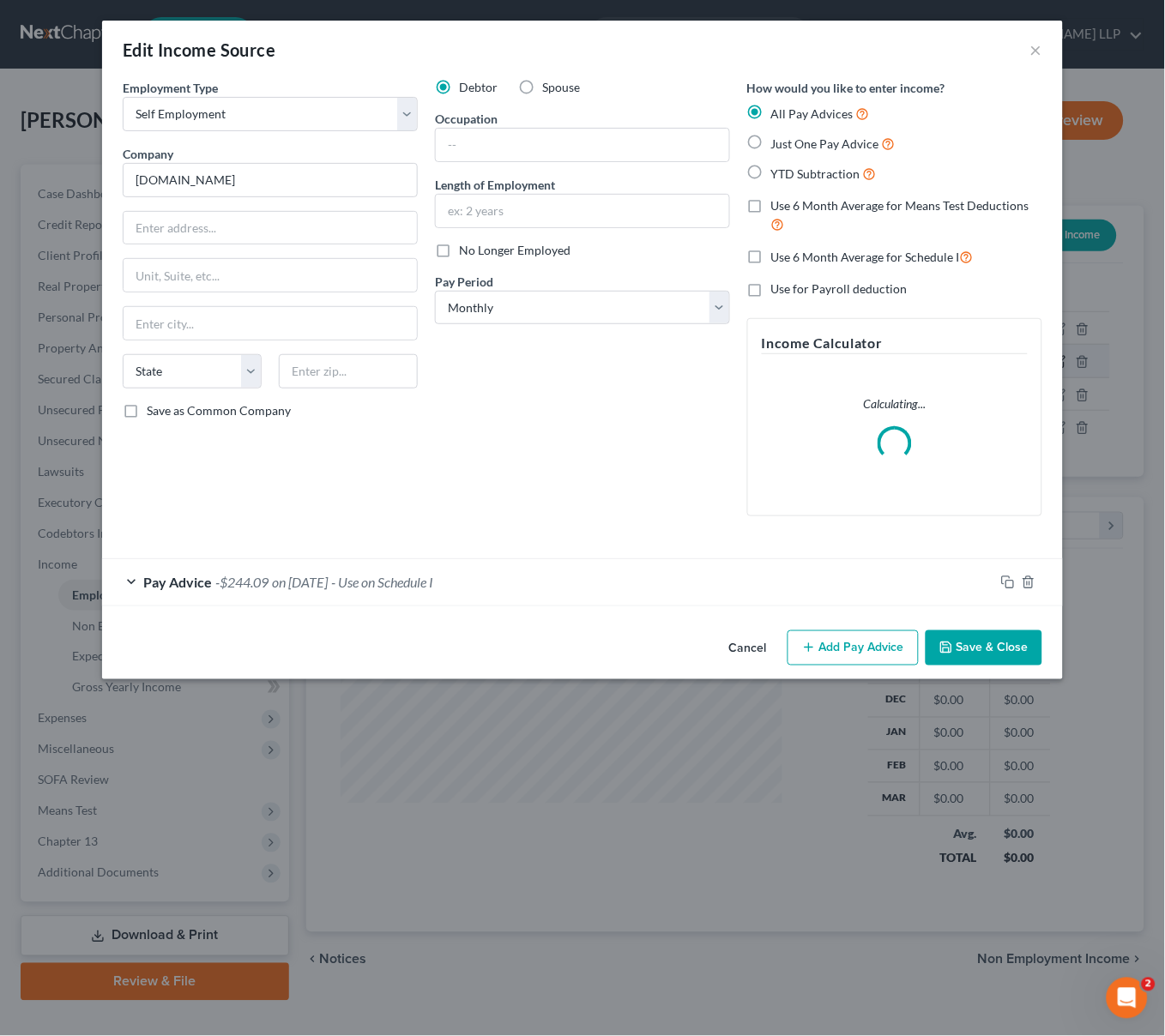
scroll to position [307, 476]
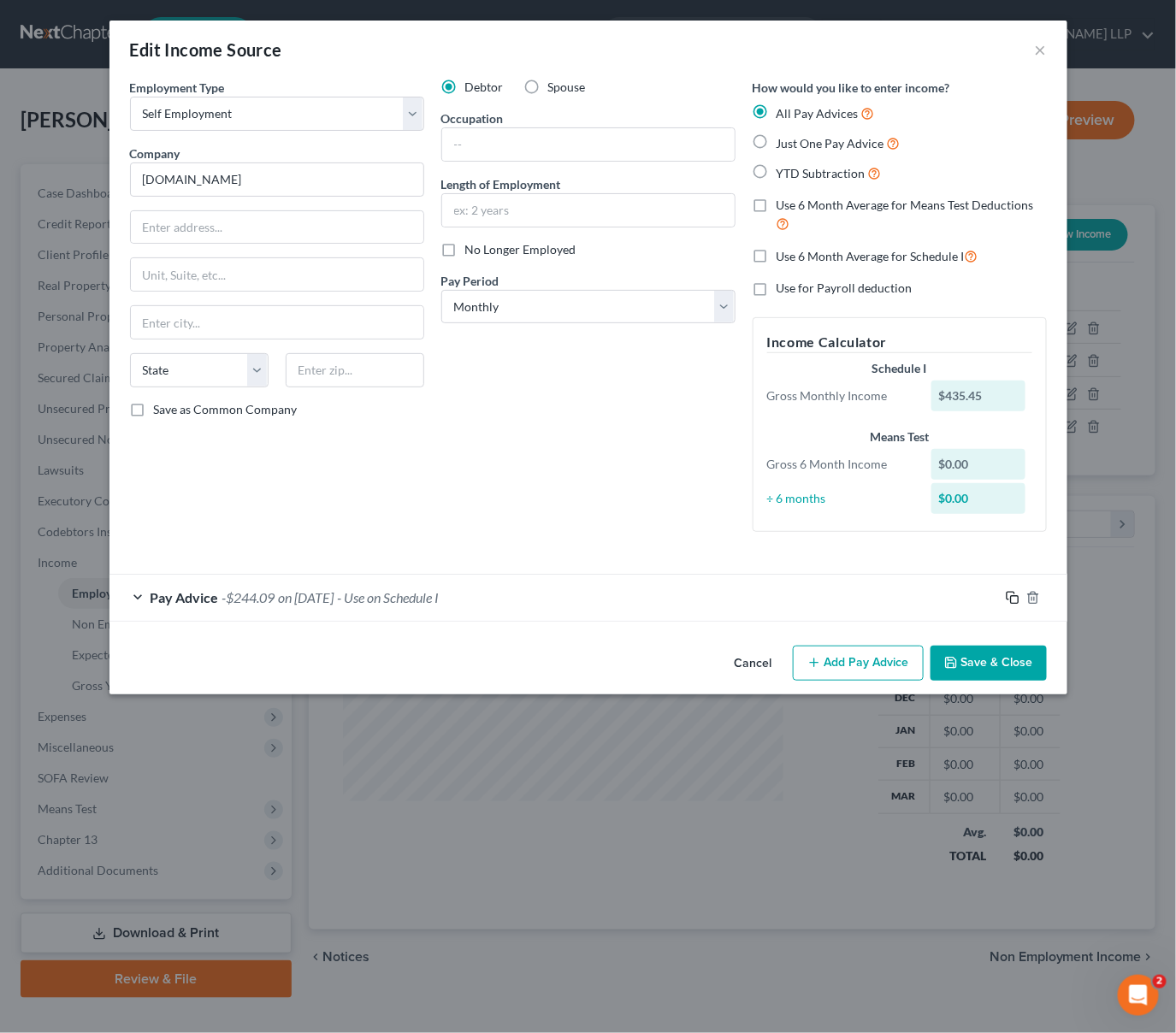
click at [1011, 598] on icon "button" at bounding box center [1012, 597] width 14 height 14
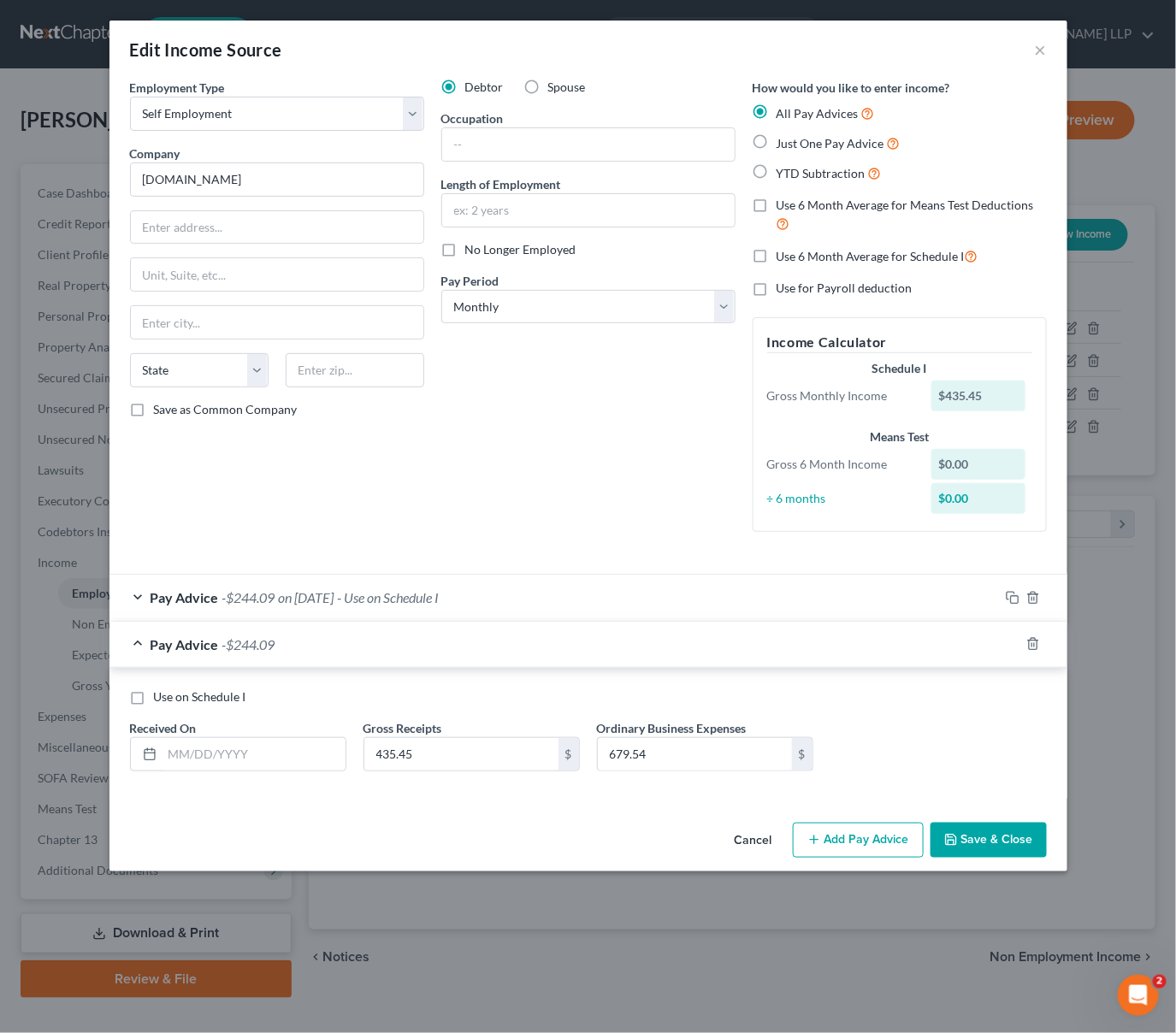
click at [762, 841] on button "Cancel" at bounding box center [753, 841] width 65 height 34
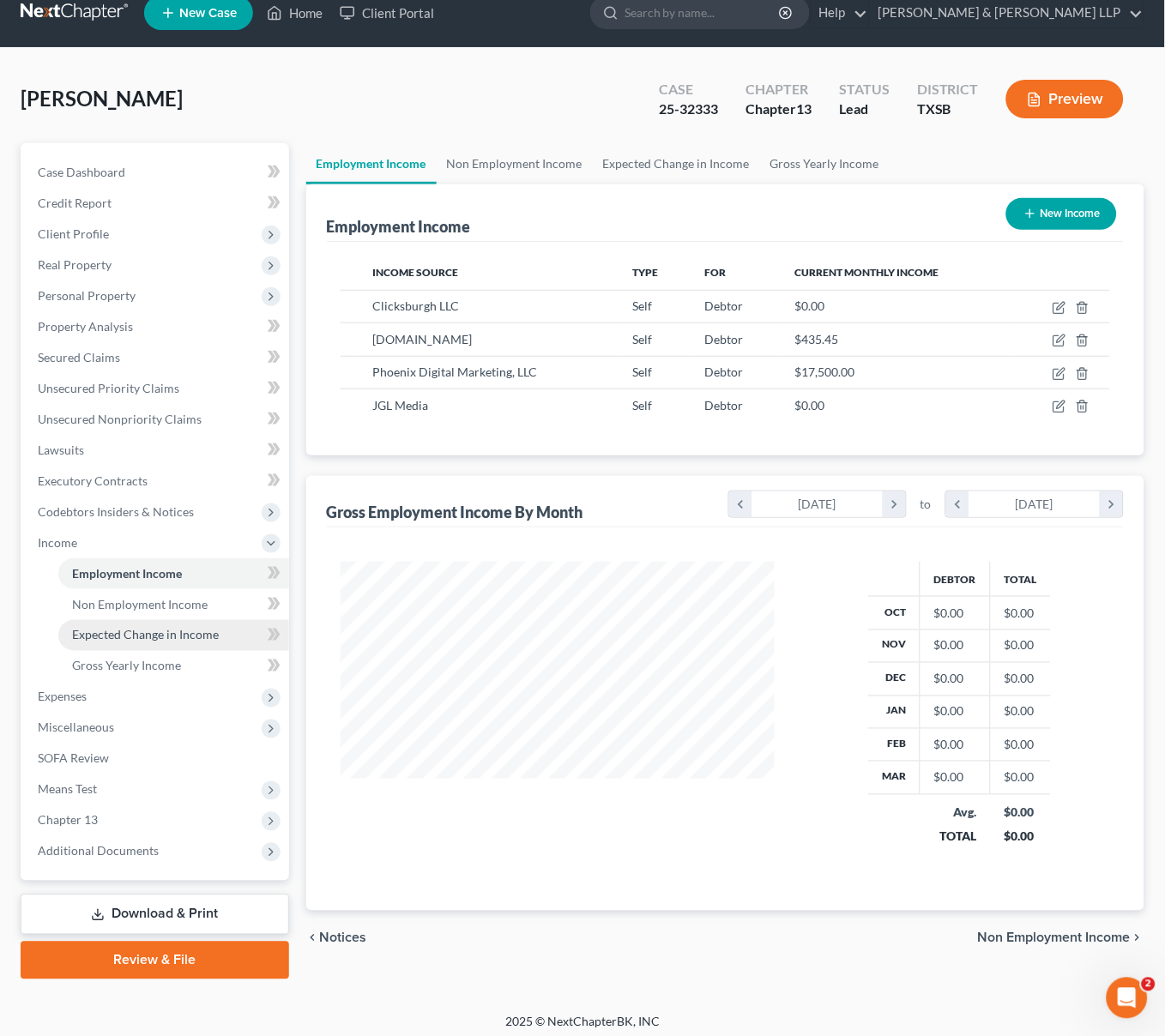
scroll to position [28, 0]
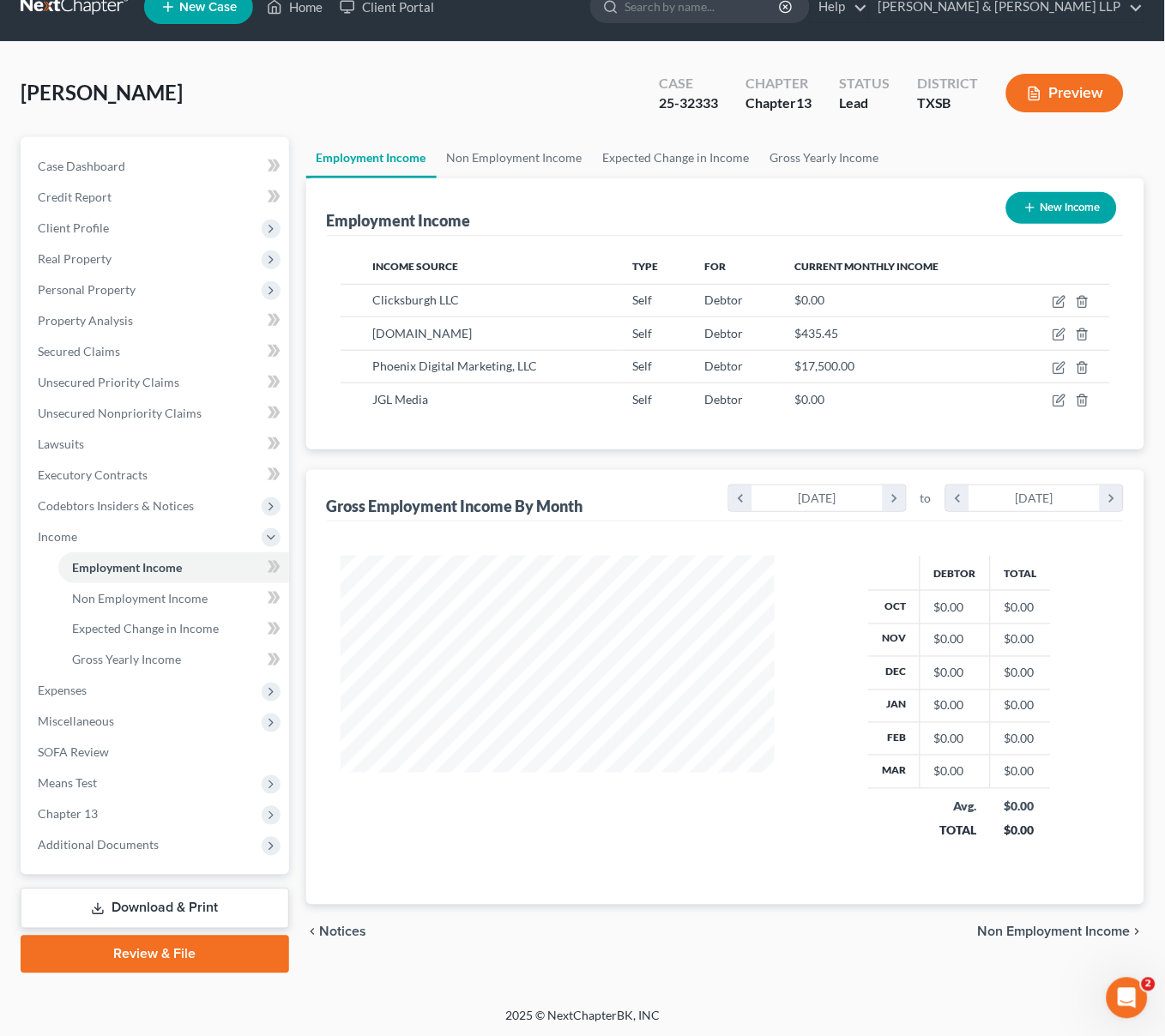
click at [121, 905] on link "Download & Print" at bounding box center [154, 909] width 268 height 41
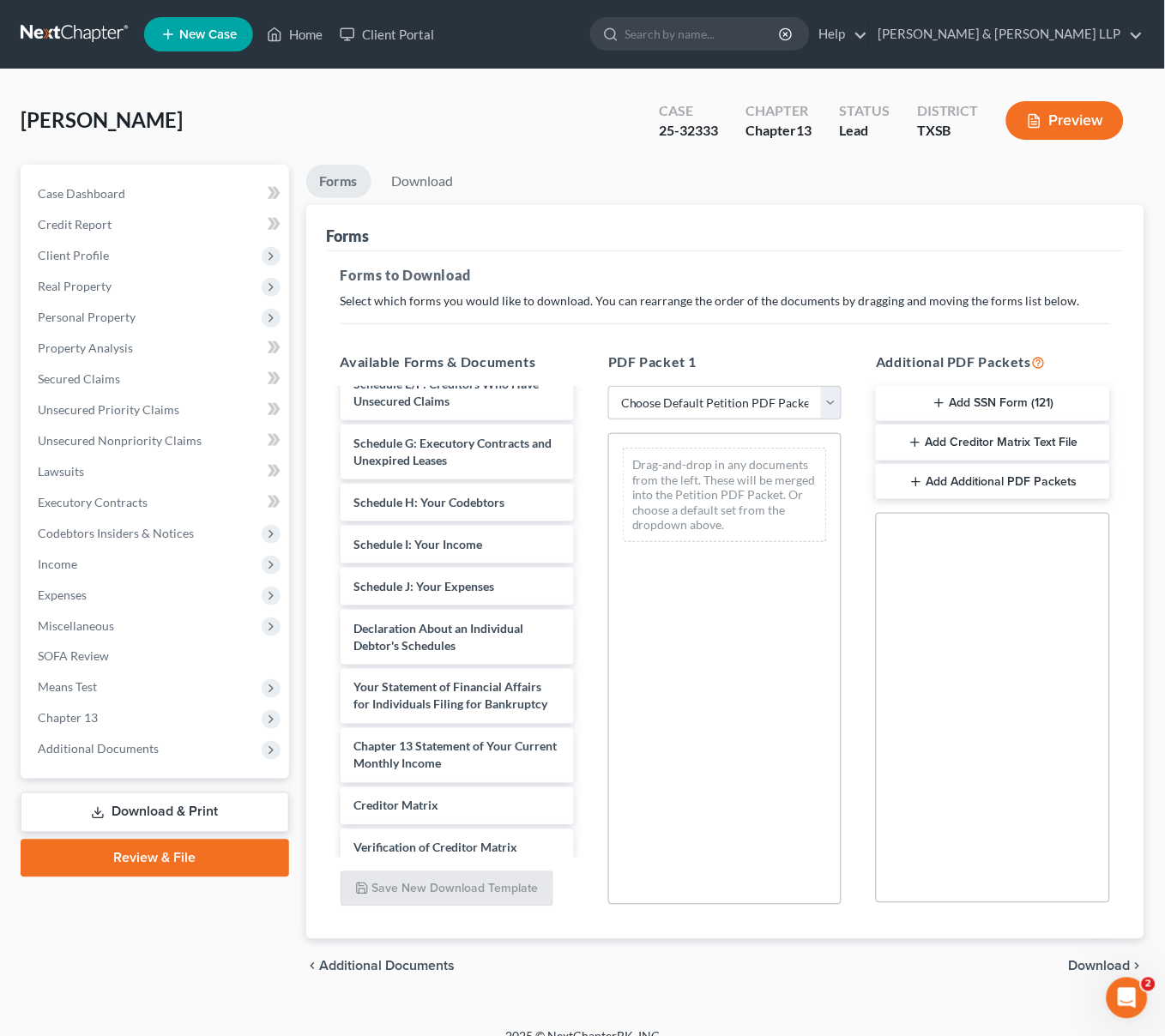
scroll to position [2331, 0]
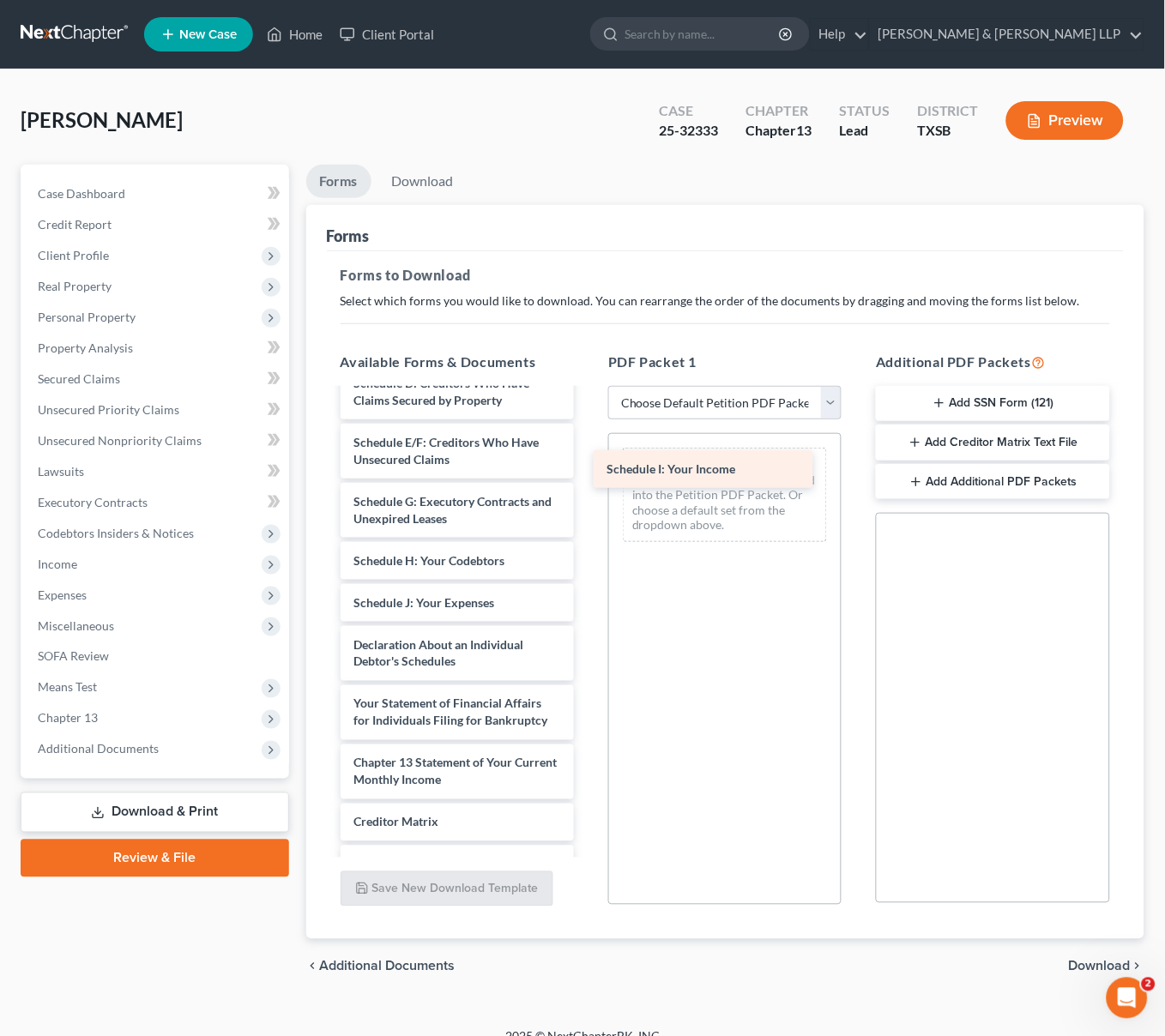
drag, startPoint x: 468, startPoint y: 674, endPoint x: 722, endPoint y: 474, distance: 323.3
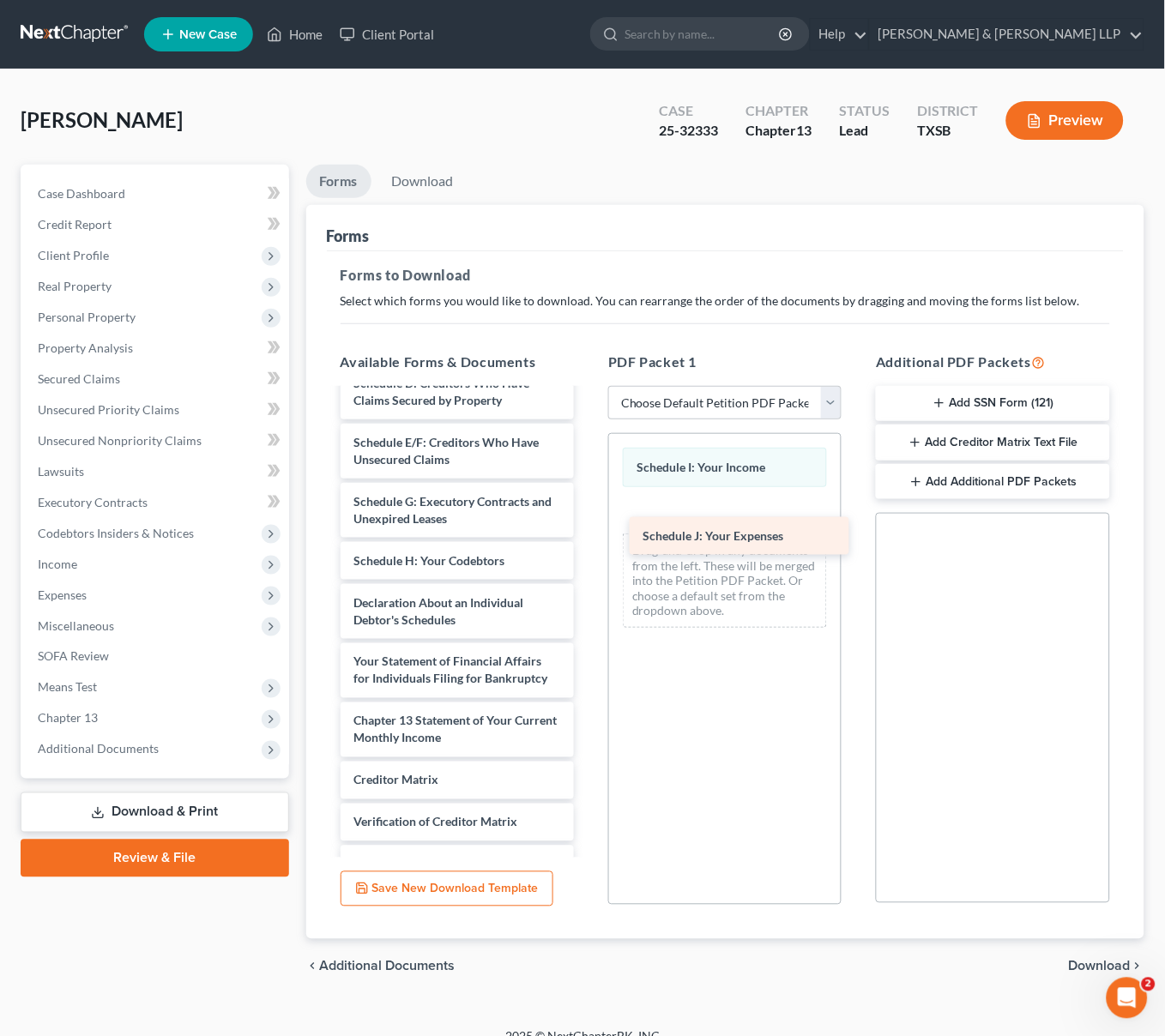
drag, startPoint x: 440, startPoint y: 675, endPoint x: 728, endPoint y: 541, distance: 317.6
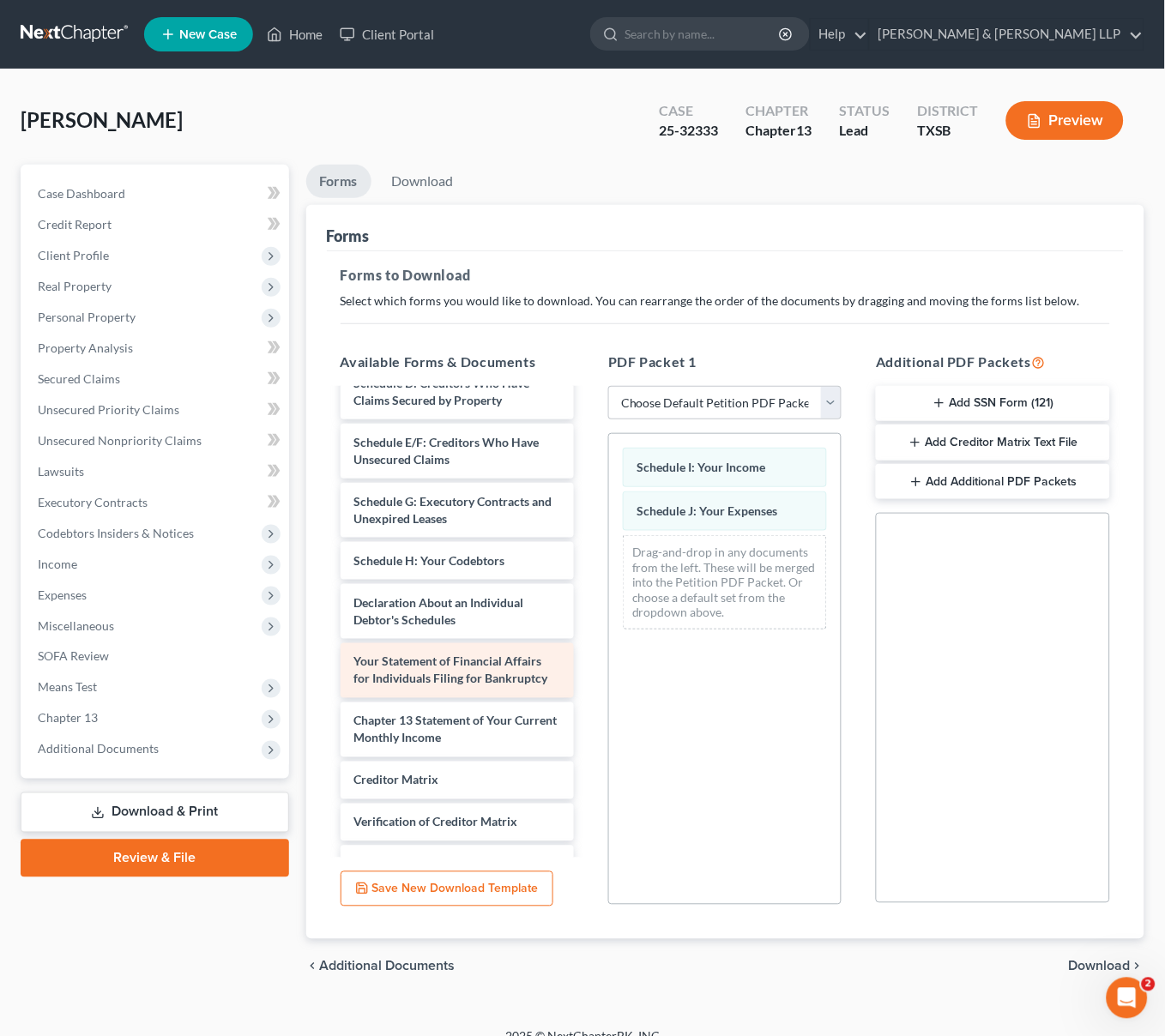
click at [448, 687] on span "Your Statement of Financial Affairs for Individuals Filing for Bankruptcy" at bounding box center [451, 670] width 194 height 31
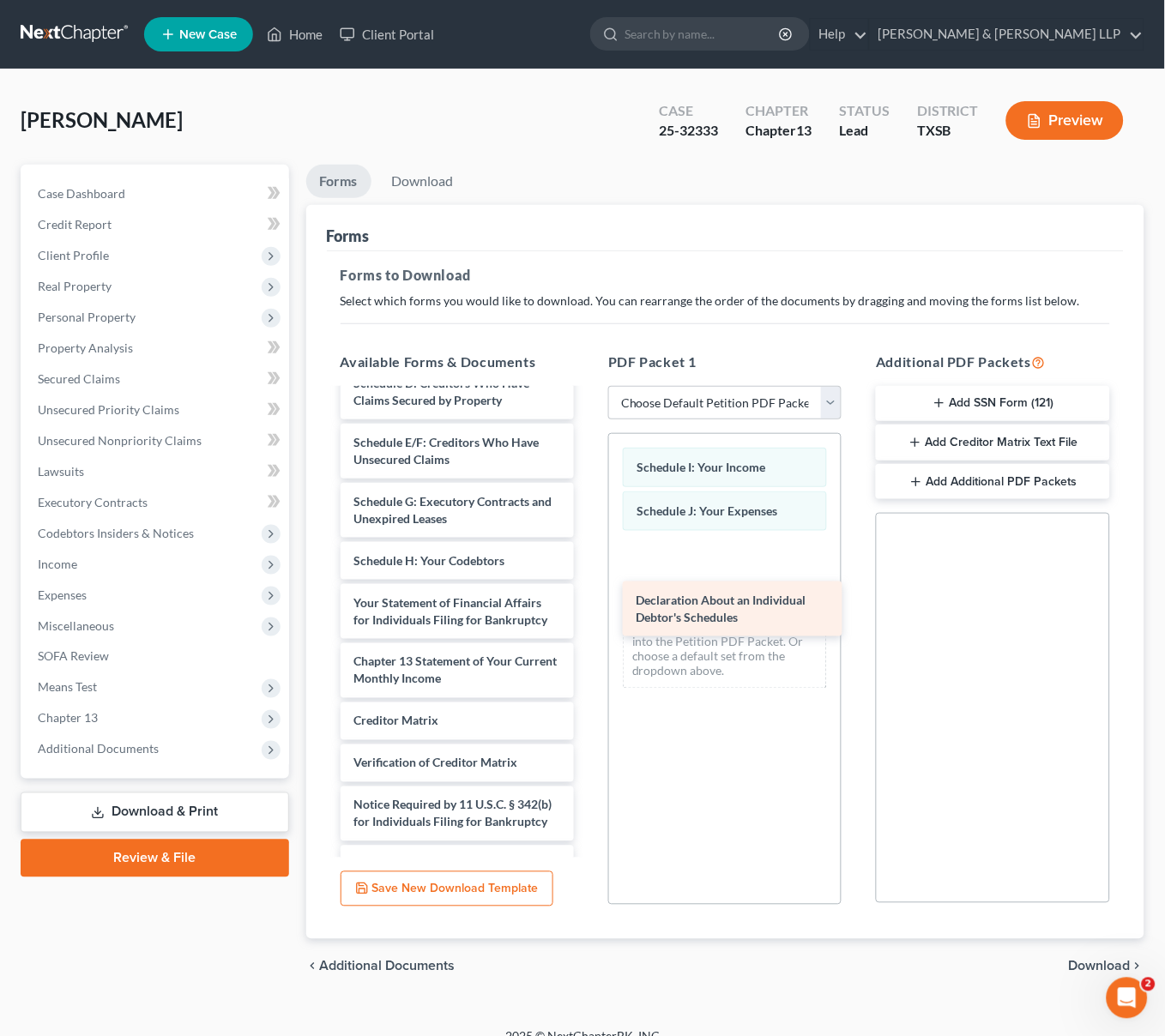
drag, startPoint x: 440, startPoint y: 682, endPoint x: 728, endPoint y: 606, distance: 297.9
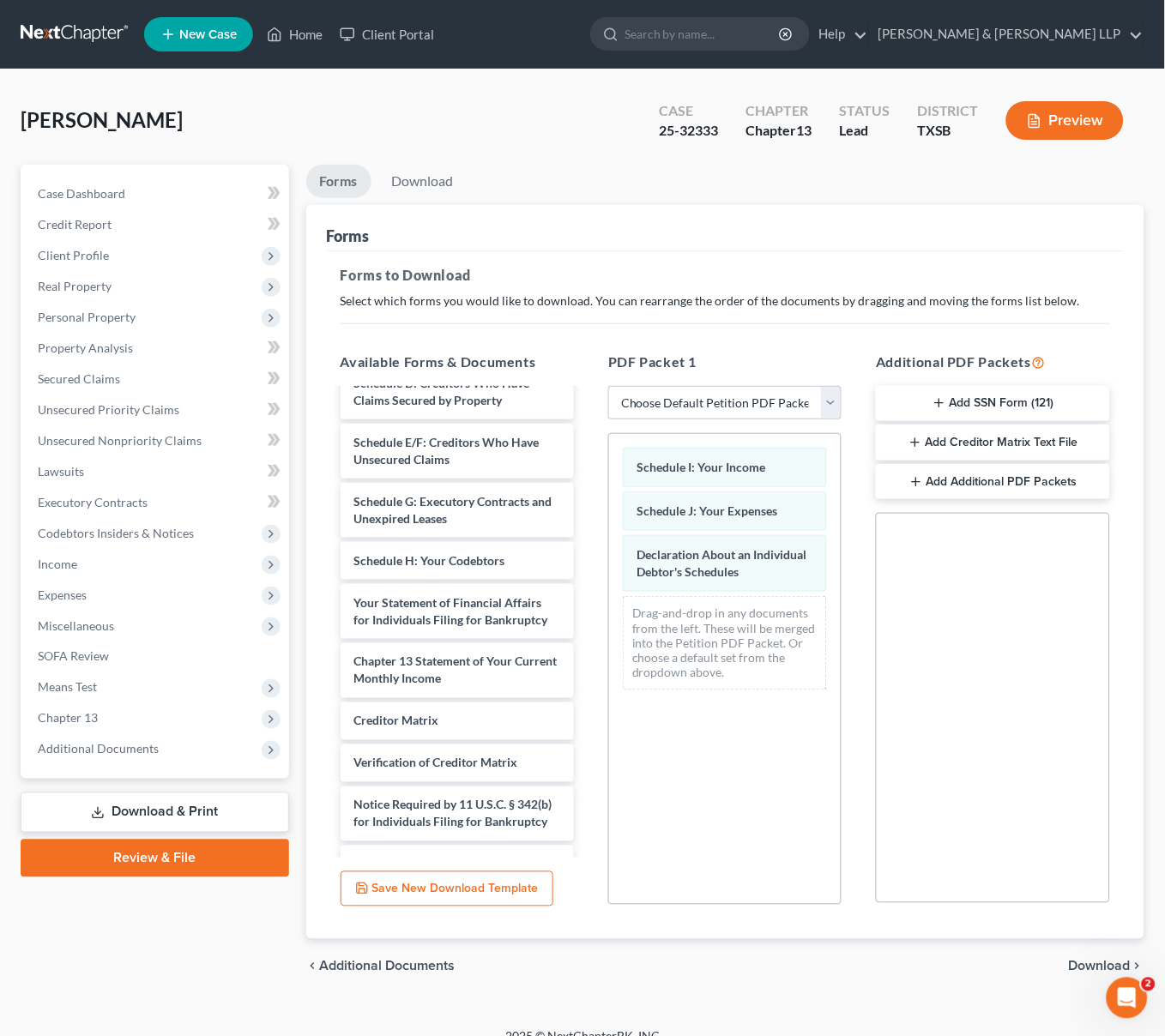
click at [1087, 967] on span "Download" at bounding box center [1100, 966] width 62 height 14
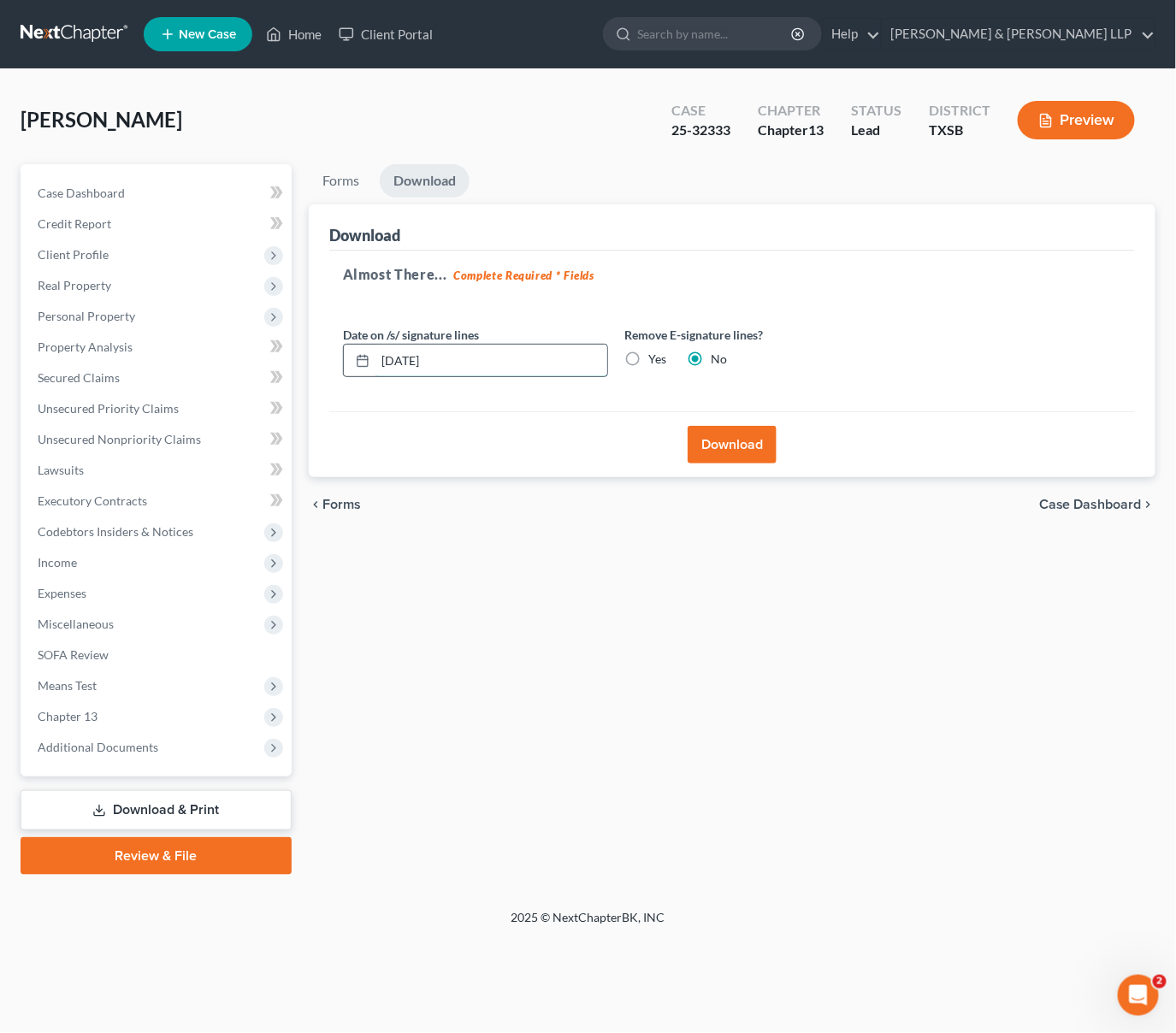
click at [475, 362] on input "[DATE]" at bounding box center [492, 360] width 232 height 32
click at [649, 356] on label "Yes" at bounding box center [658, 359] width 18 height 17
click at [656, 356] on input "Yes" at bounding box center [662, 357] width 11 height 11
radio input "true"
radio input "false"
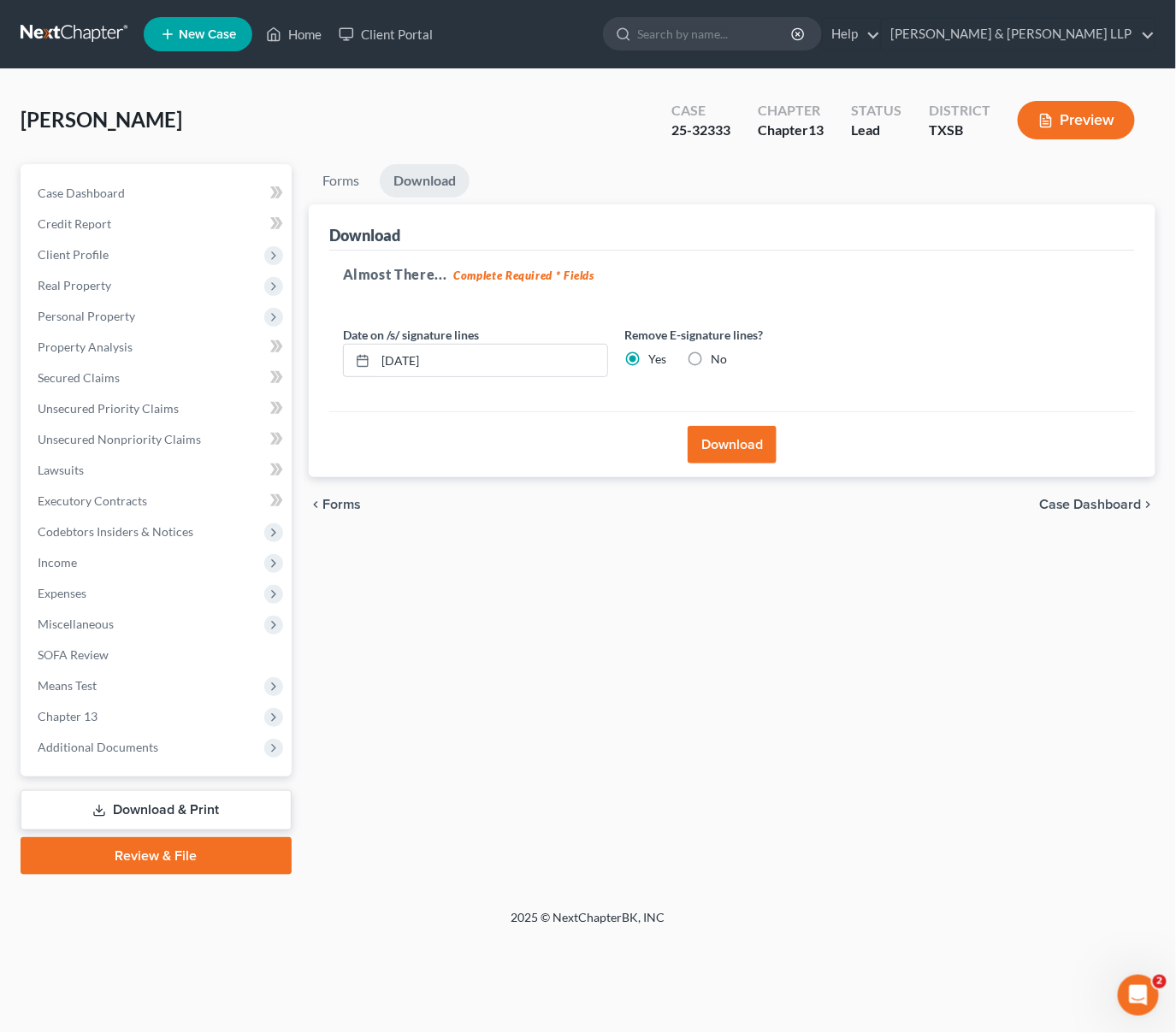
click at [715, 441] on button "Download" at bounding box center [731, 444] width 89 height 38
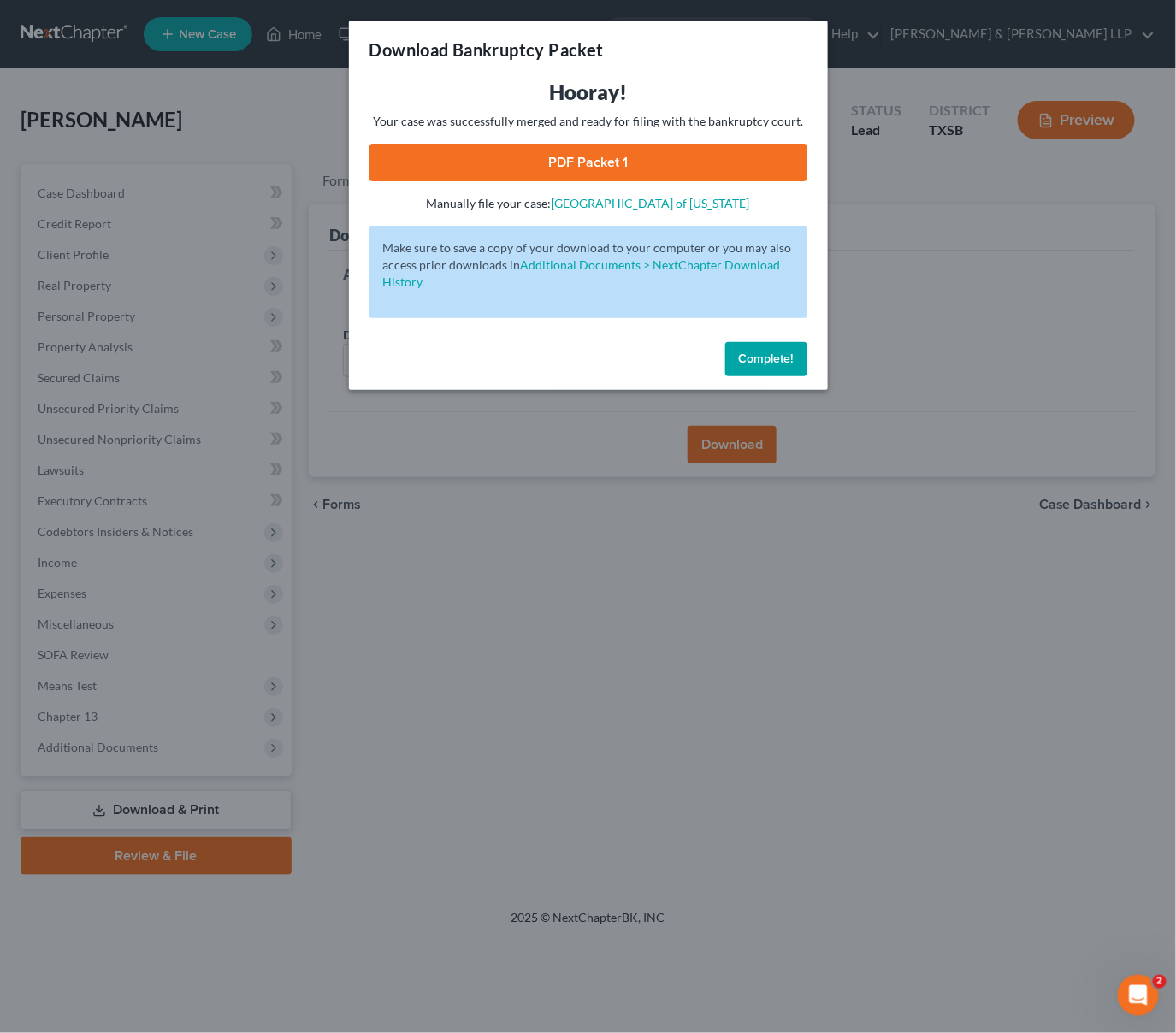
click at [550, 162] on link "PDF Packet 1" at bounding box center [588, 162] width 438 height 38
click at [747, 353] on span "Complete!" at bounding box center [766, 359] width 55 height 15
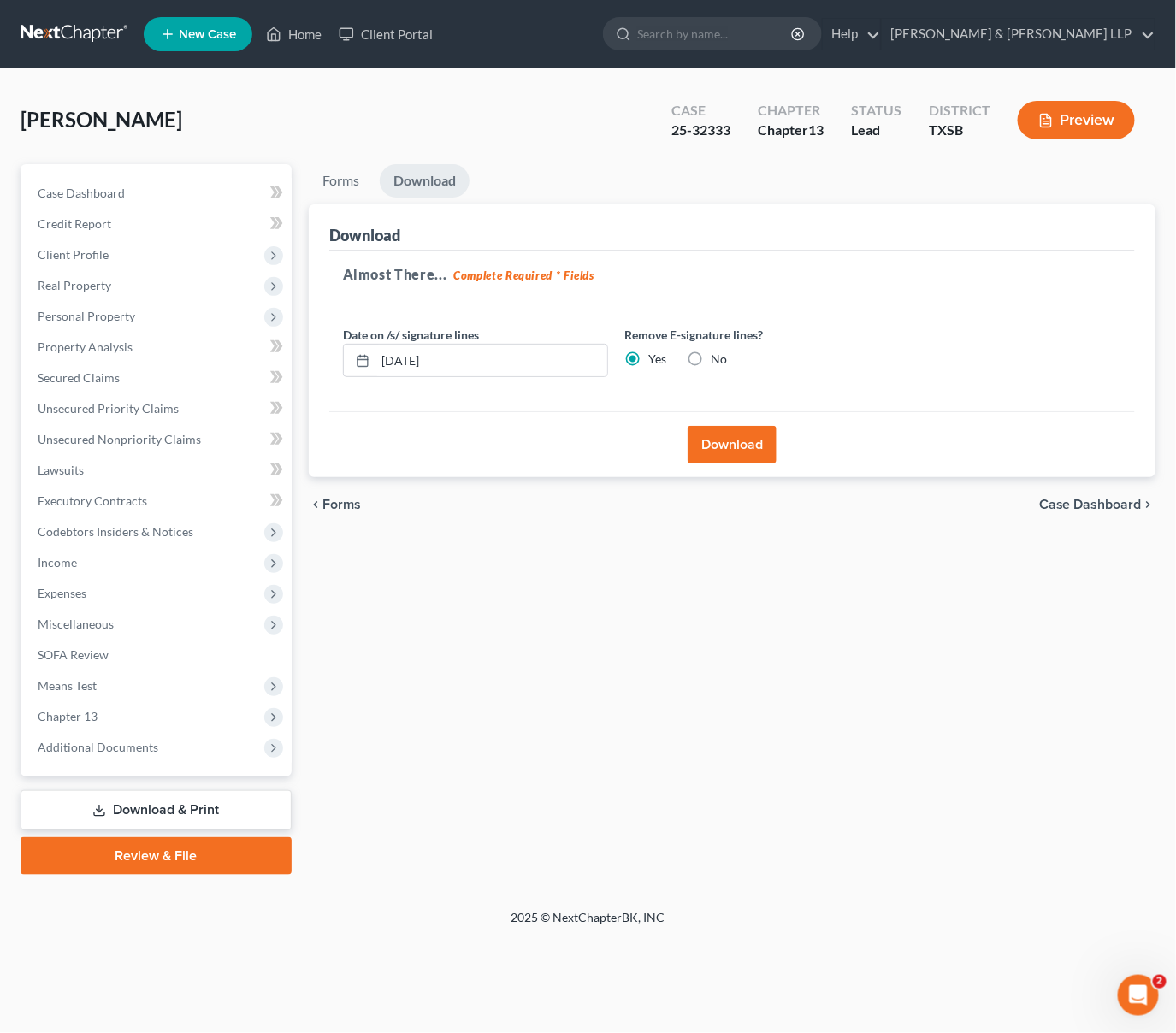
click at [334, 503] on span "Forms" at bounding box center [342, 505] width 39 height 14
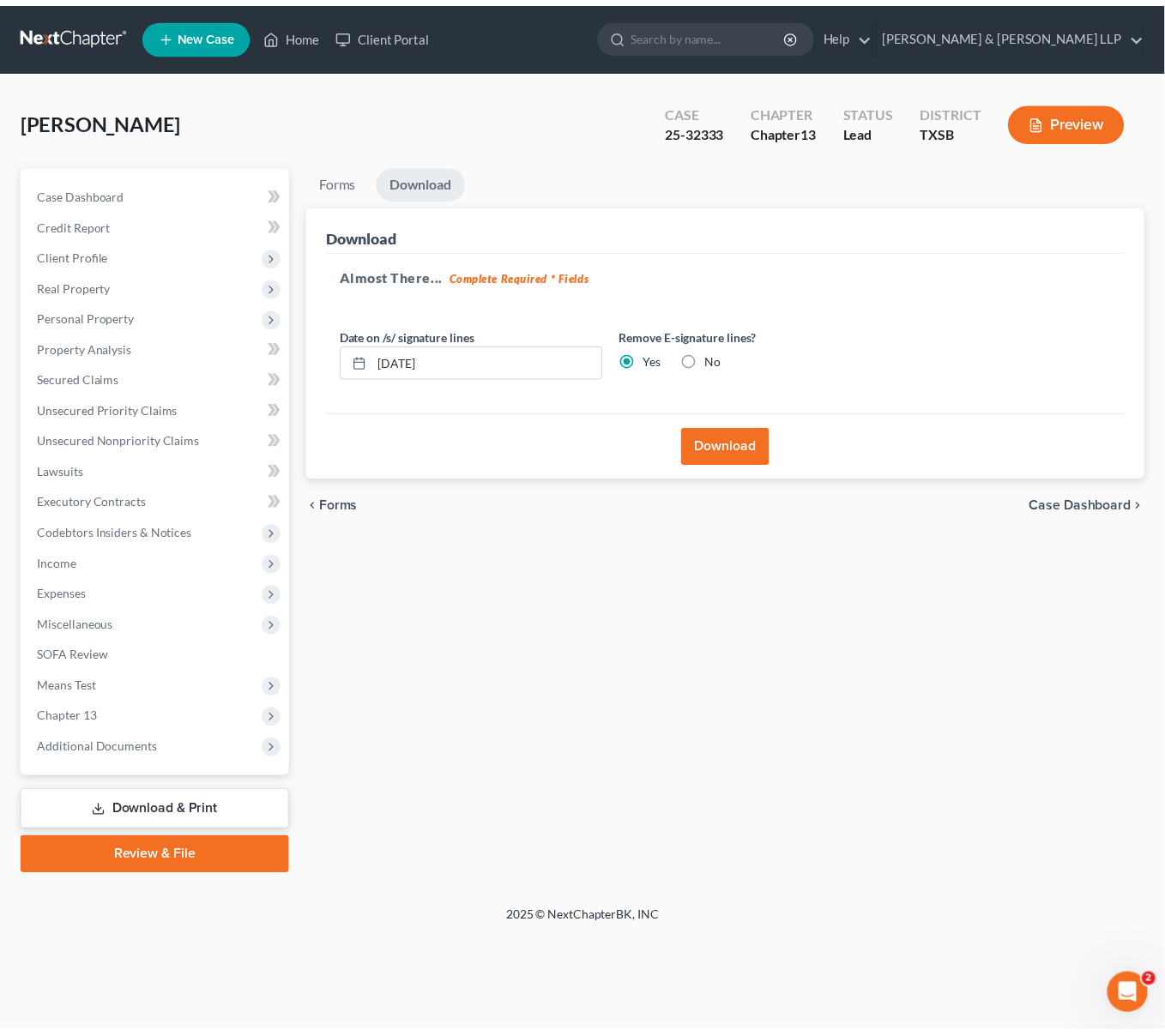
scroll to position [2348, 0]
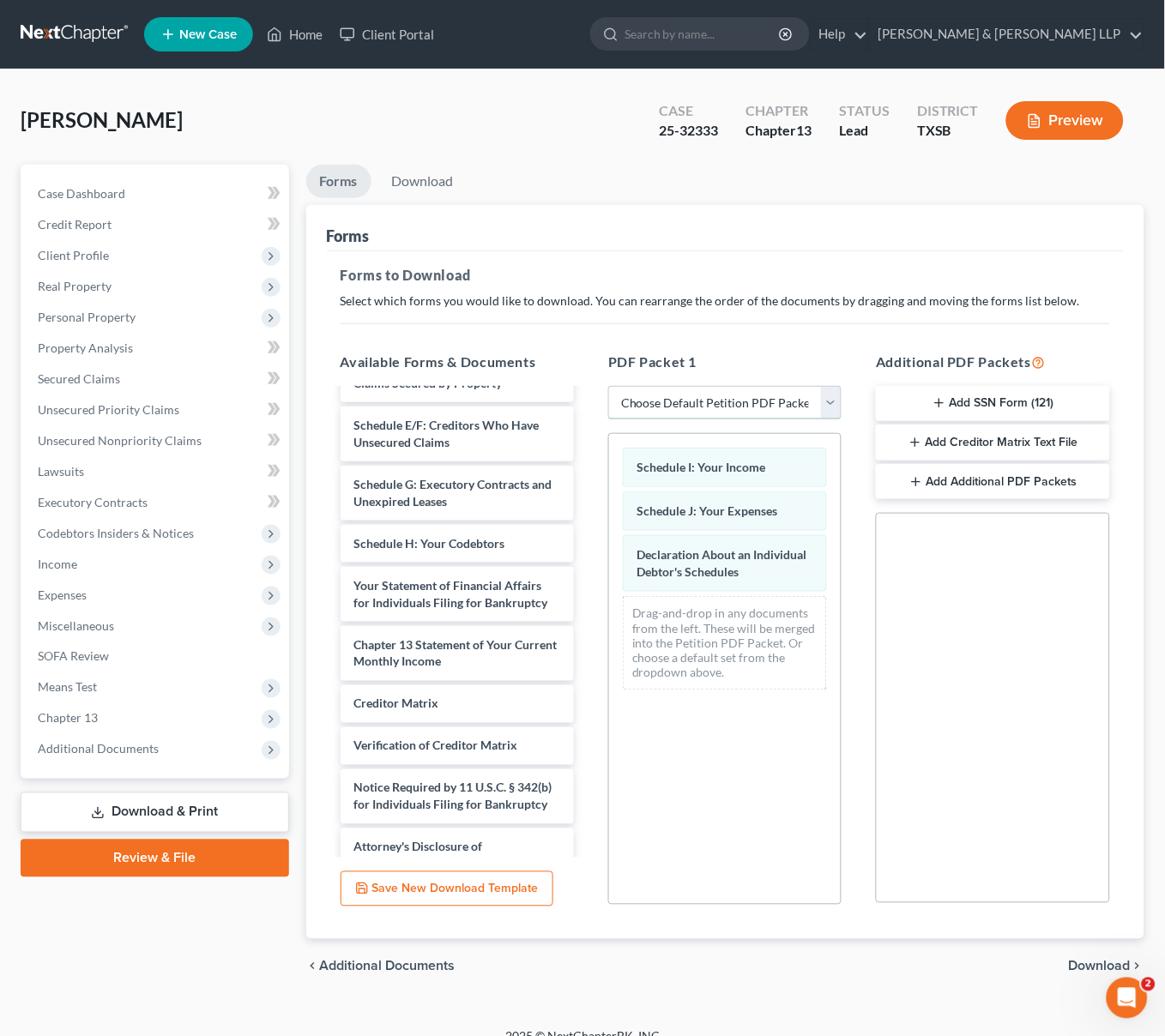
click at [724, 410] on select "Choose Default Petition PDF Packet Complete Bankruptcy Petition (all forms and …" at bounding box center [724, 403] width 233 height 34
select select "2"
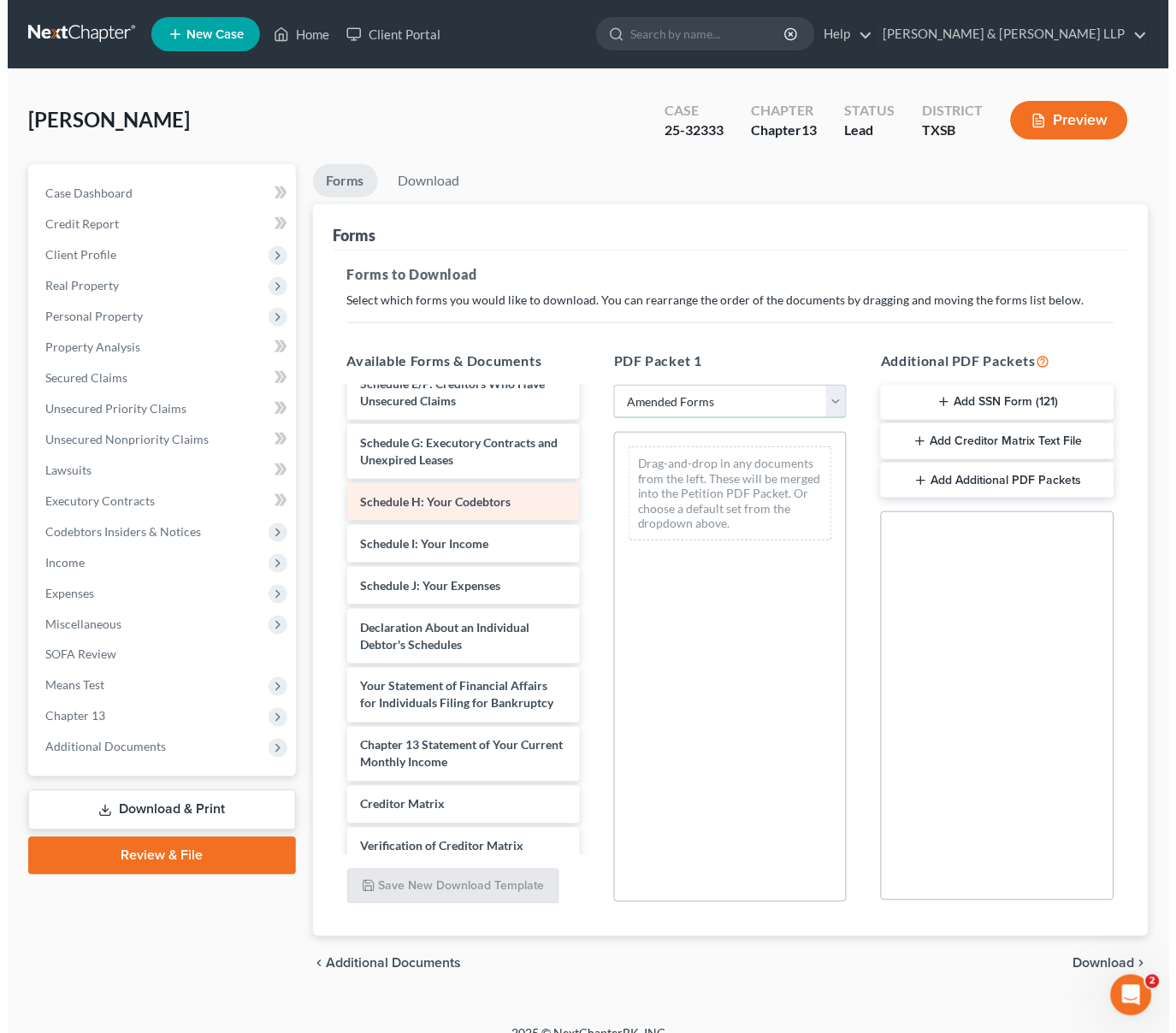
scroll to position [235, 0]
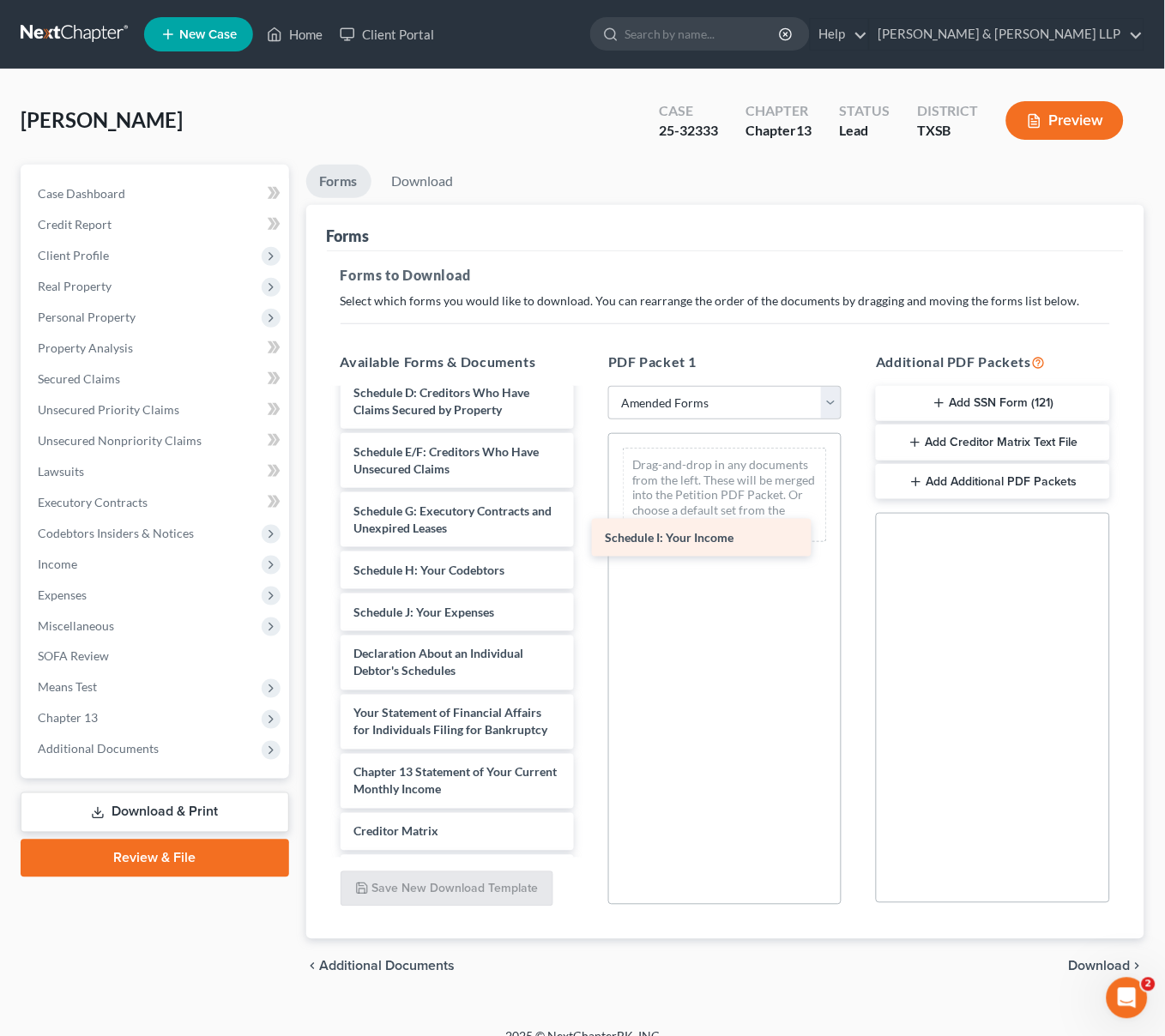
drag, startPoint x: 418, startPoint y: 615, endPoint x: 676, endPoint y: 529, distance: 272.0
click at [588, 529] on div "Schedule I: Your Income Voluntary Petition for Individuals Filing for Bankruptc…" at bounding box center [457, 583] width 261 height 857
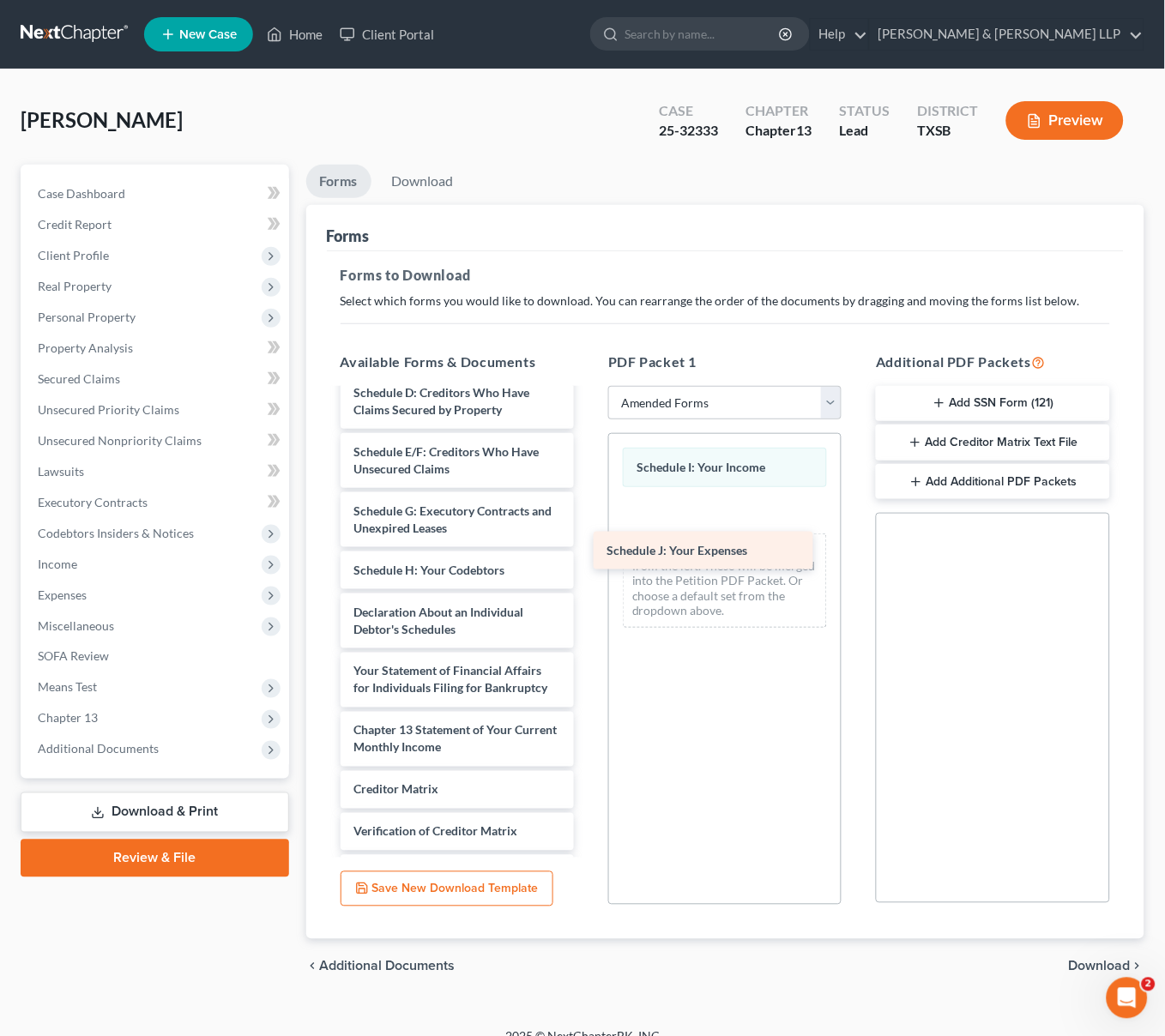
drag, startPoint x: 468, startPoint y: 606, endPoint x: 721, endPoint y: 546, distance: 260.0
click at [588, 546] on div "Schedule J: Your Expenses Voluntary Petition for Individuals Filing for Bankrup…" at bounding box center [457, 562] width 261 height 815
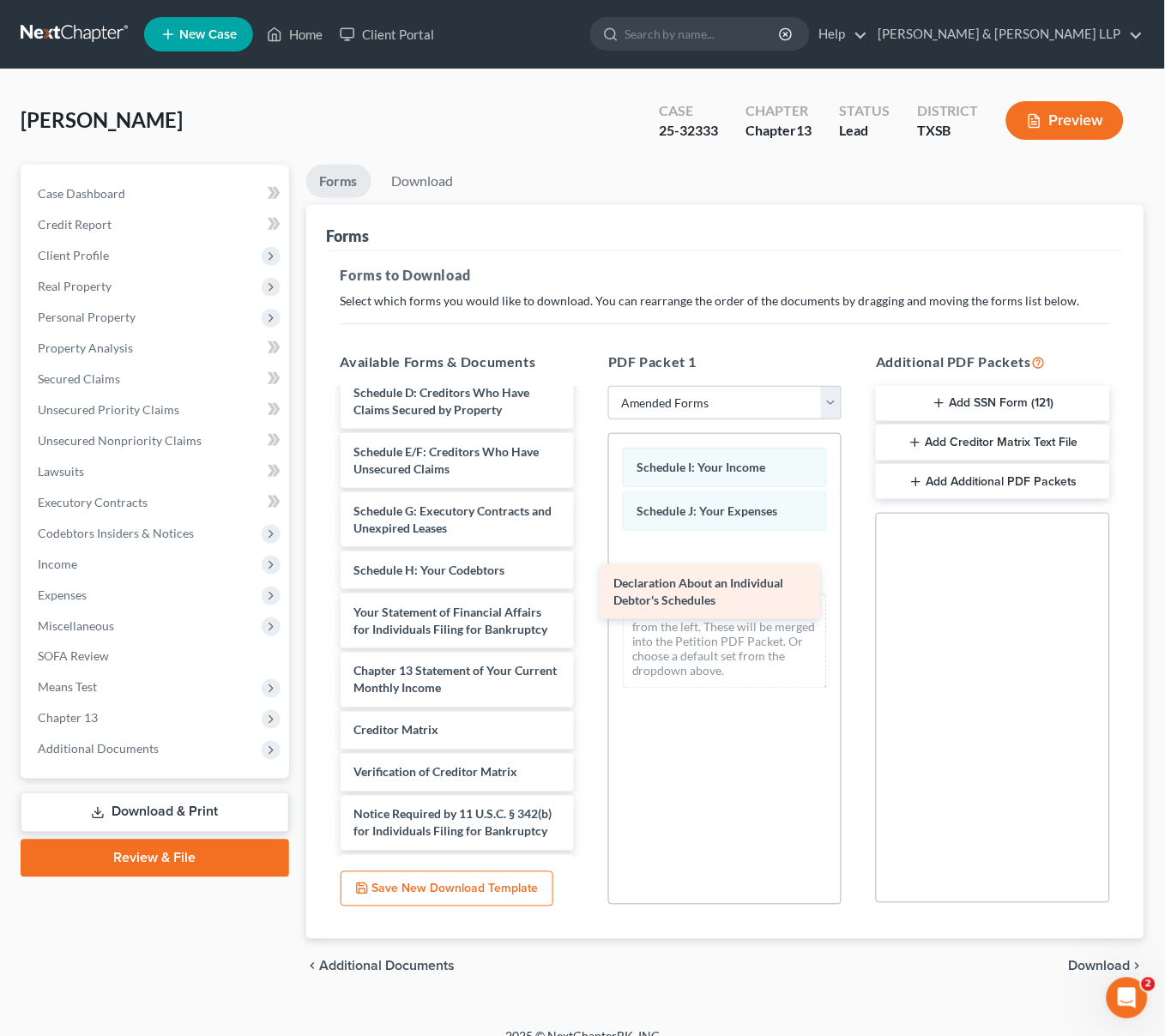
drag, startPoint x: 457, startPoint y: 632, endPoint x: 717, endPoint y: 605, distance: 261.4
click at [588, 605] on div "Declaration About an Individual Debtor's Schedules Voluntary Petition for Indiv…" at bounding box center [457, 533] width 261 height 756
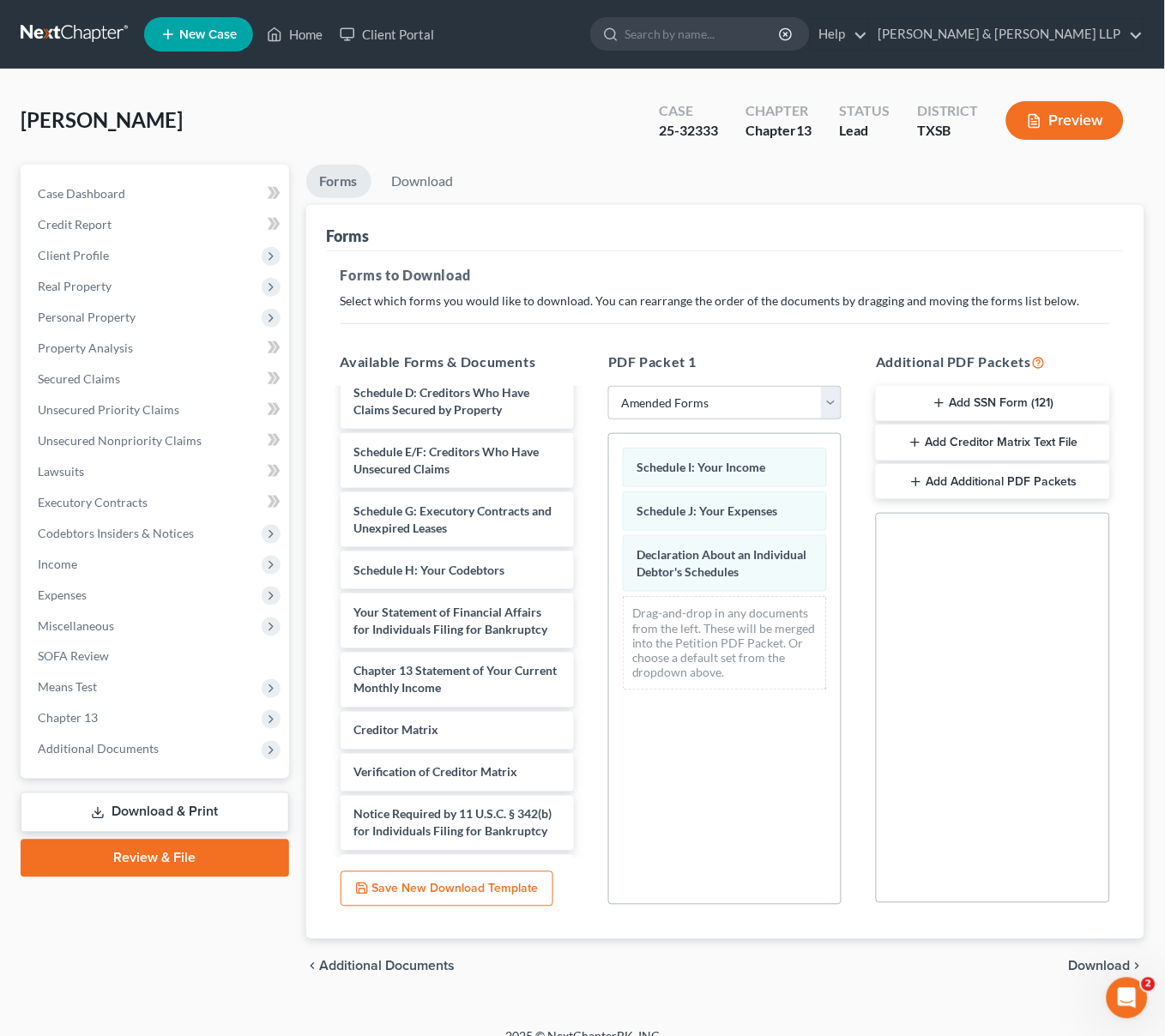
click at [1092, 964] on span "Download" at bounding box center [1100, 966] width 62 height 14
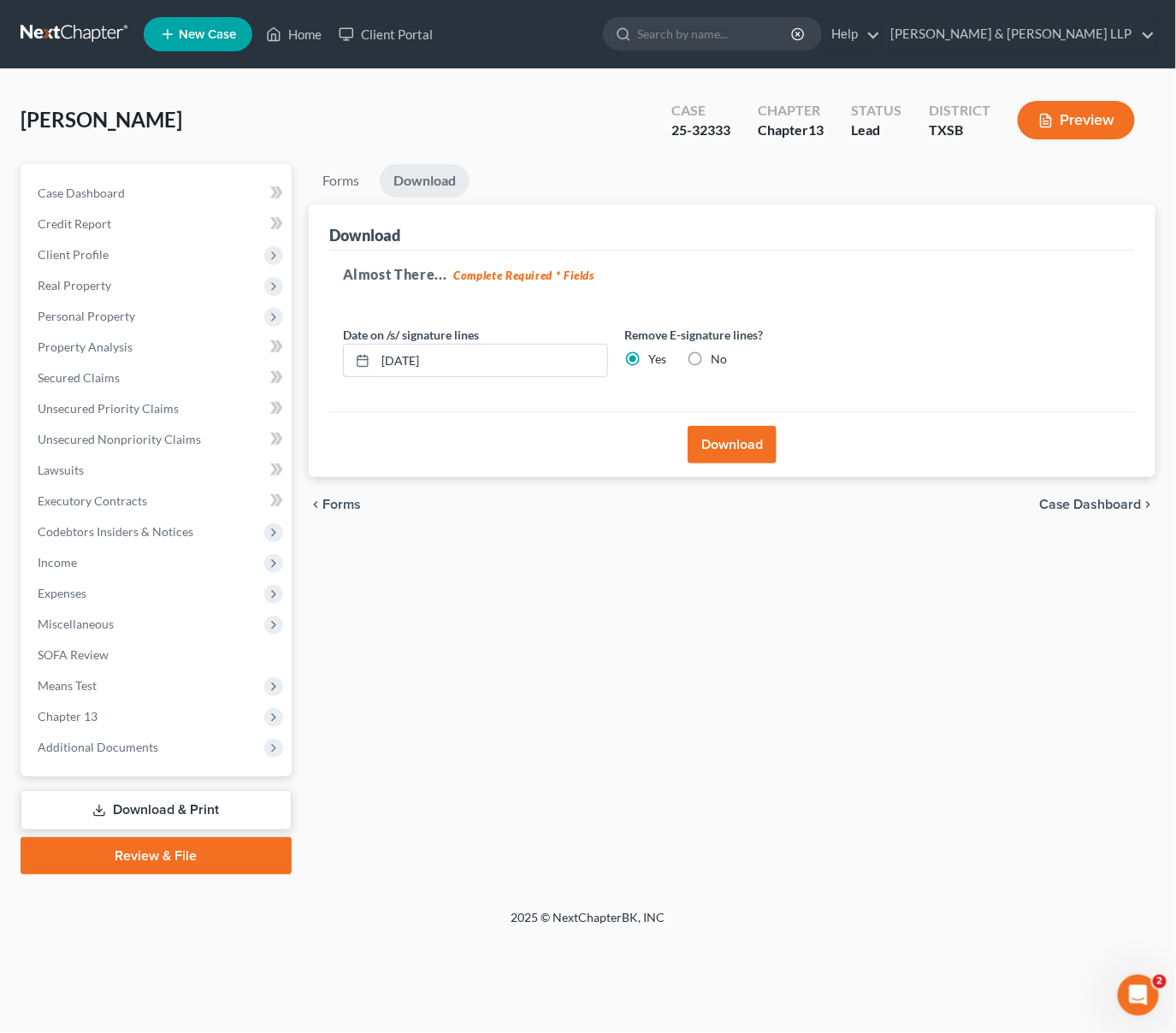
click at [744, 448] on button "Download" at bounding box center [731, 444] width 89 height 38
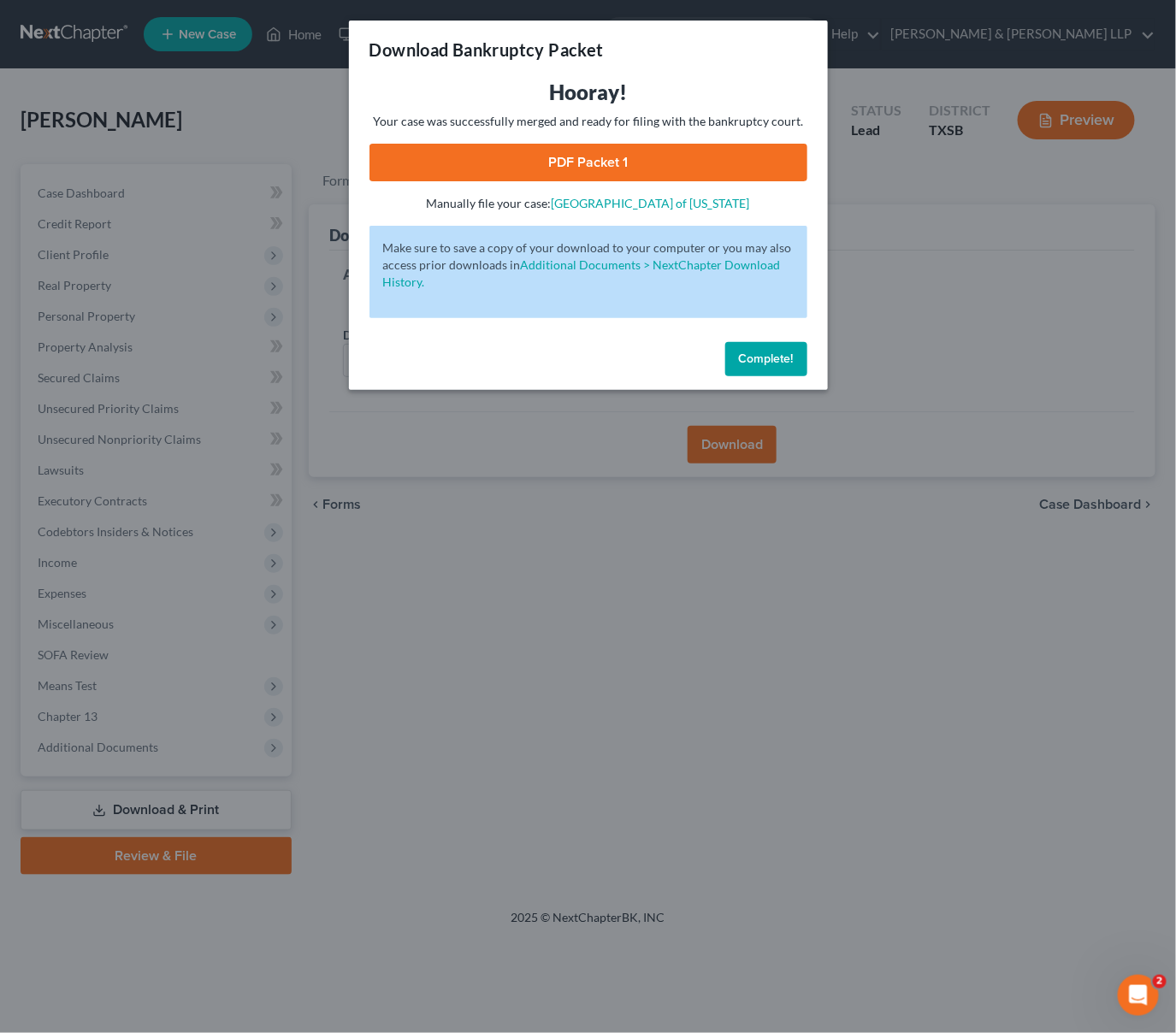
click at [743, 347] on button "Complete!" at bounding box center [765, 358] width 82 height 34
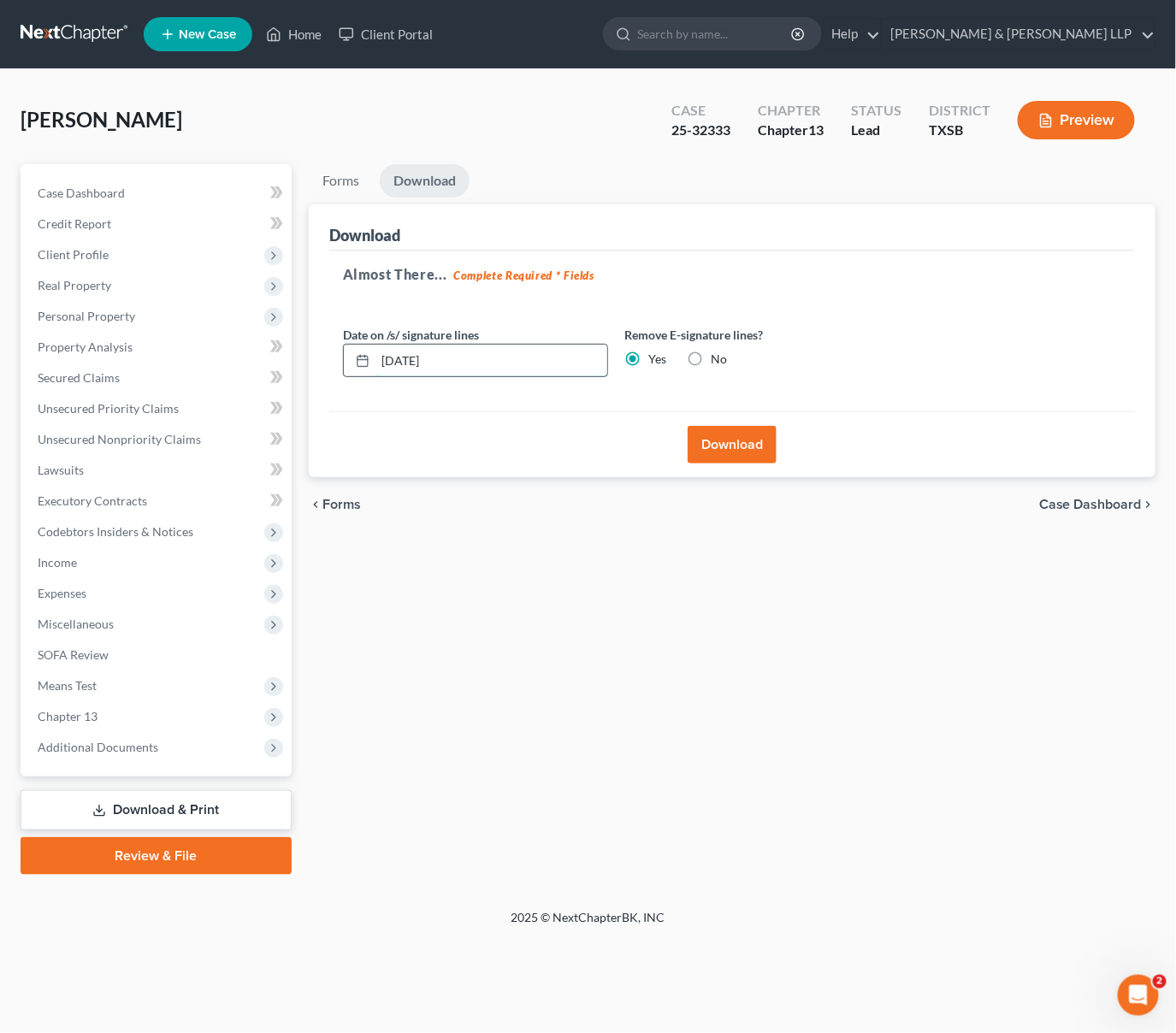
drag, startPoint x: 424, startPoint y: 356, endPoint x: 360, endPoint y: 356, distance: 64.0
click at [361, 356] on div "[DATE]" at bounding box center [475, 360] width 266 height 34
click at [747, 447] on button "Download" at bounding box center [731, 444] width 89 height 38
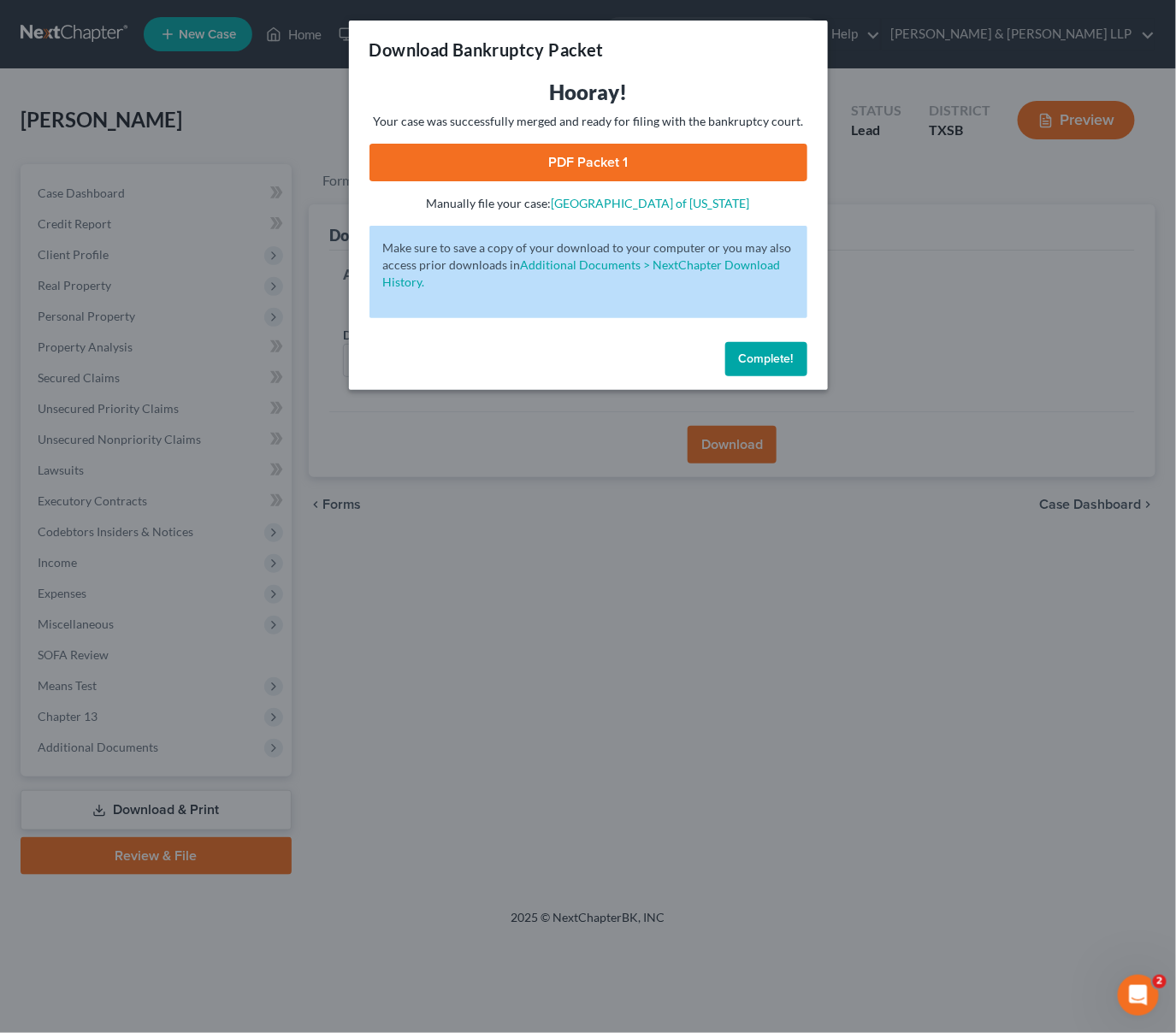
click at [580, 169] on link "PDF Packet 1" at bounding box center [588, 162] width 438 height 38
click at [756, 354] on span "Complete!" at bounding box center [766, 359] width 55 height 15
